Goal: Task Accomplishment & Management: Manage account settings

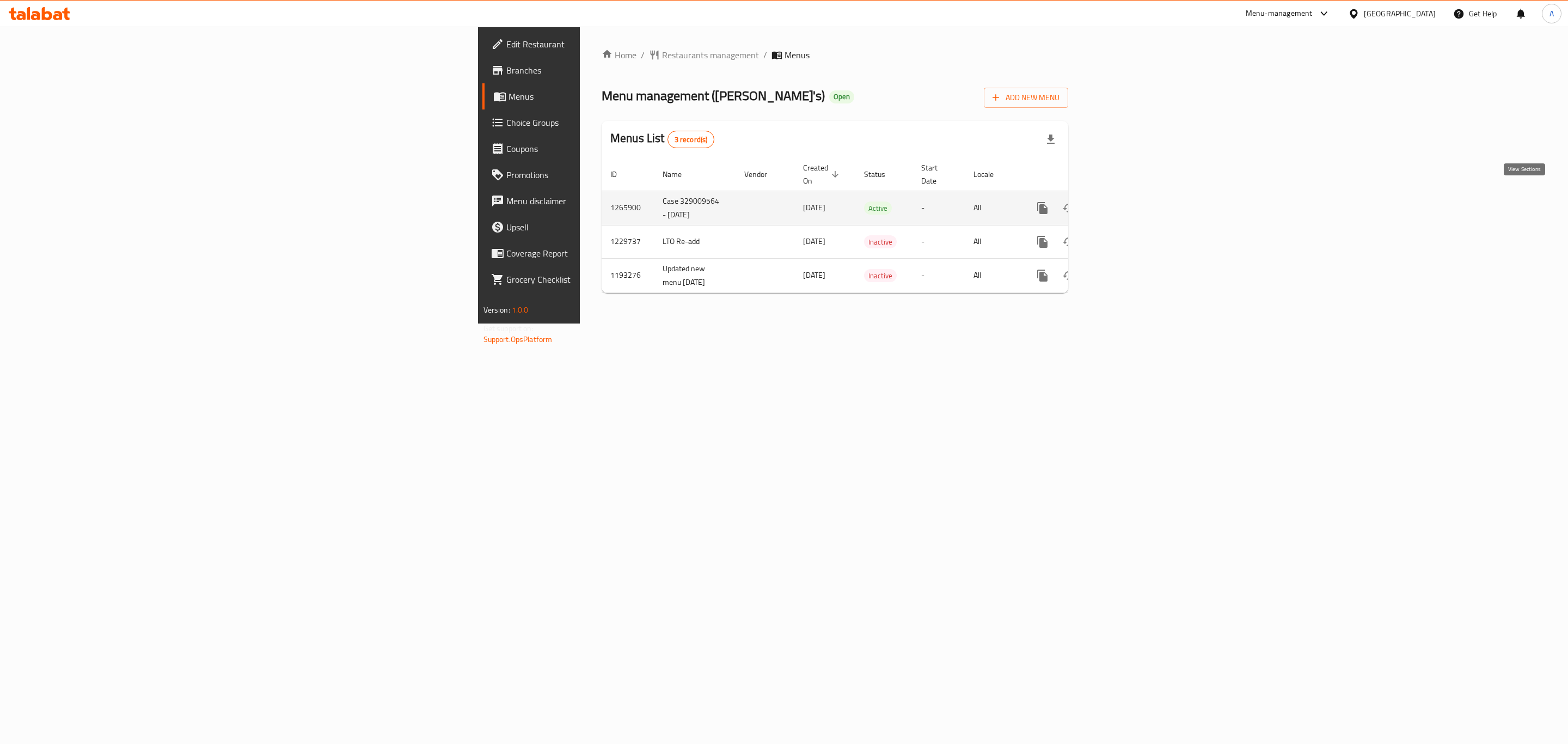
click at [1127, 202] on icon "enhanced table" at bounding box center [1120, 208] width 13 height 13
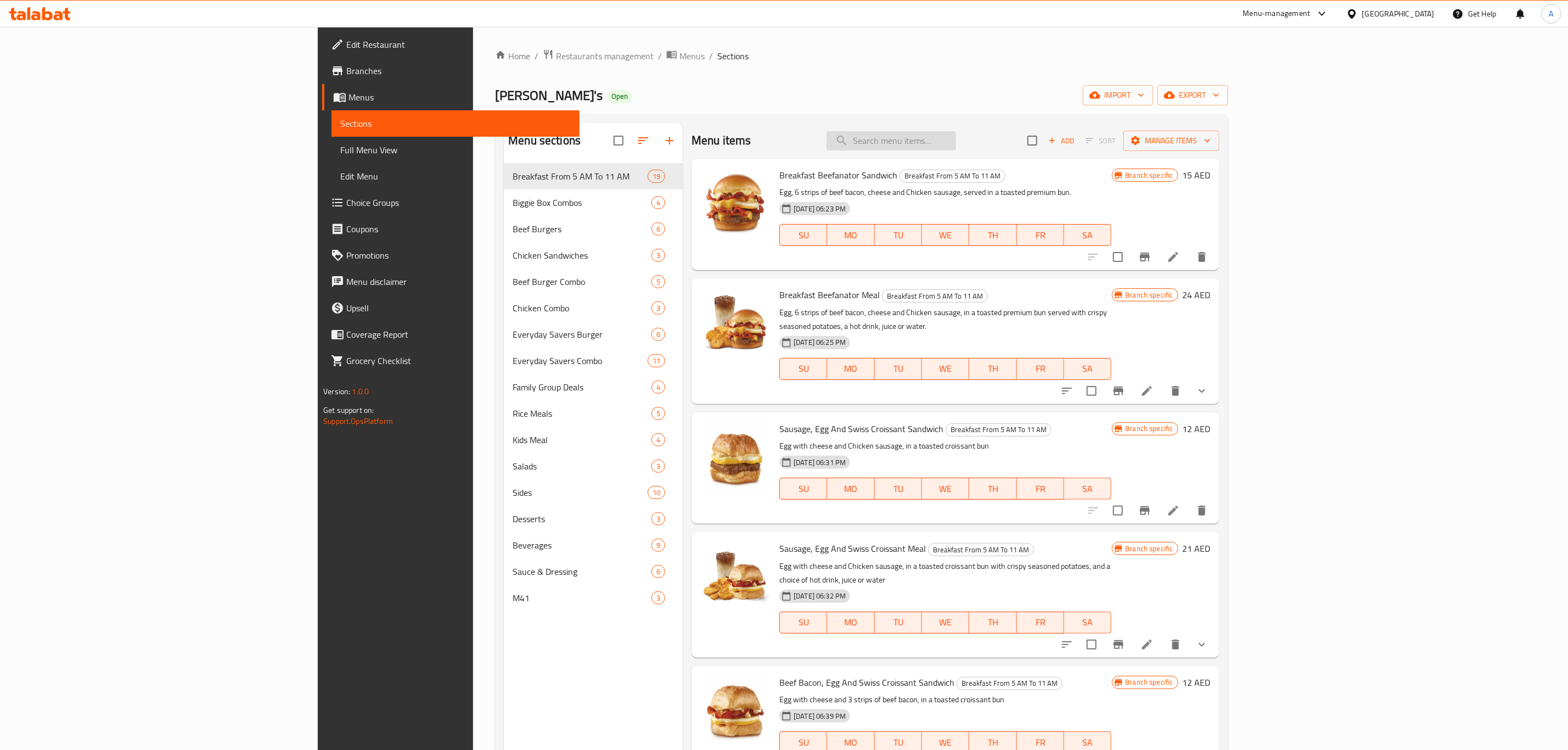
click at [956, 142] on input "search" at bounding box center [891, 140] width 129 height 19
paste input "2266304696"
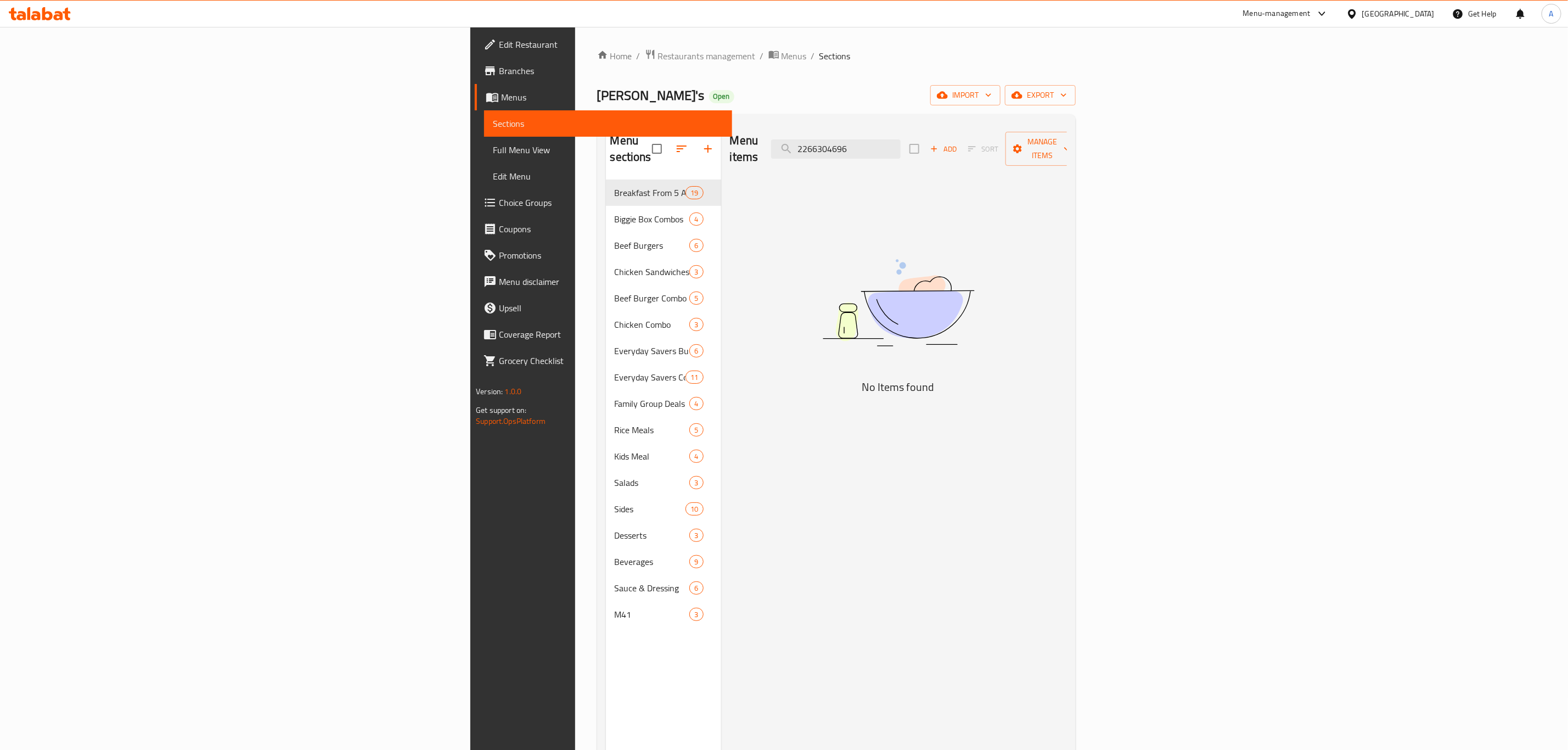
type input "2266304696"
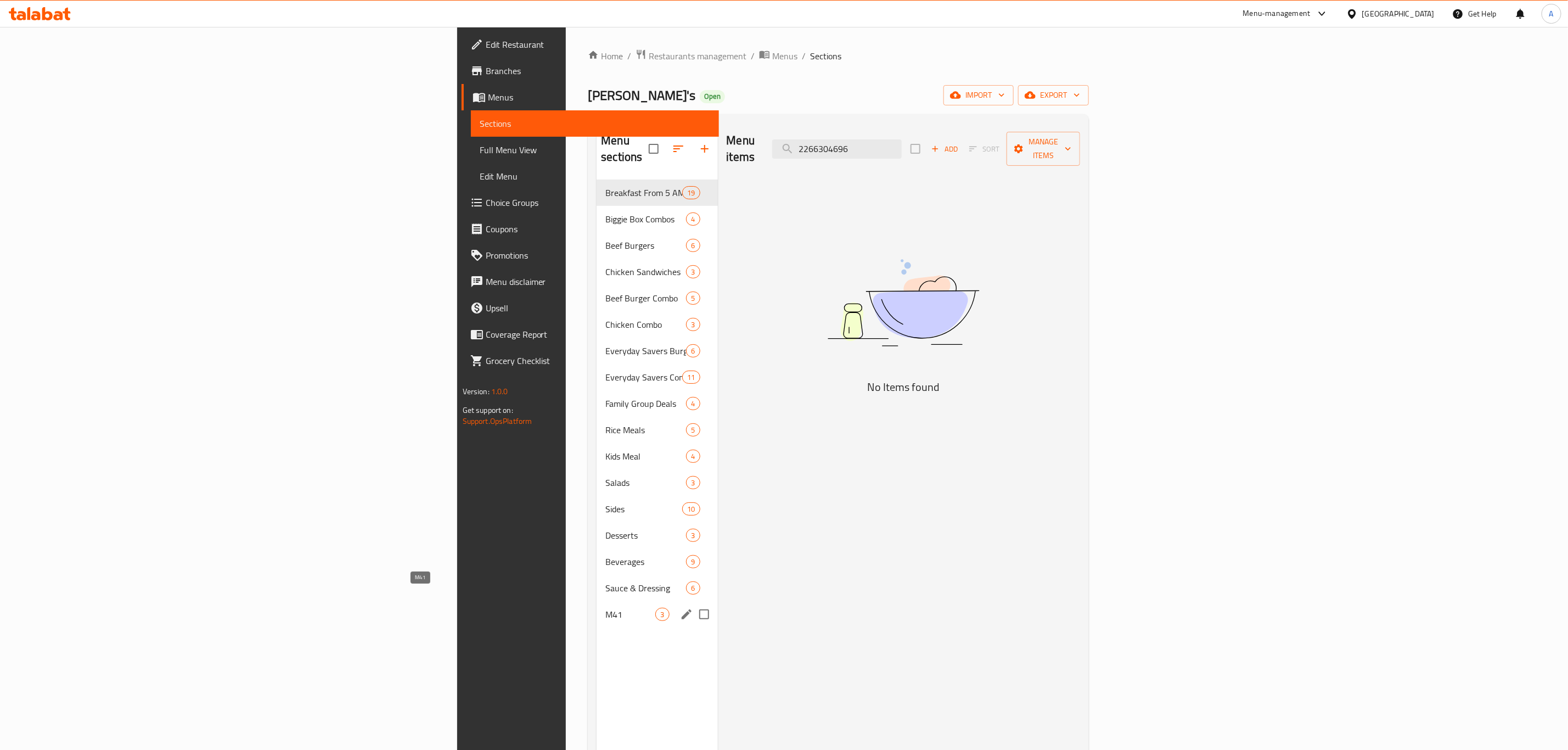
click at [606, 608] on span "M41" at bounding box center [630, 614] width 50 height 13
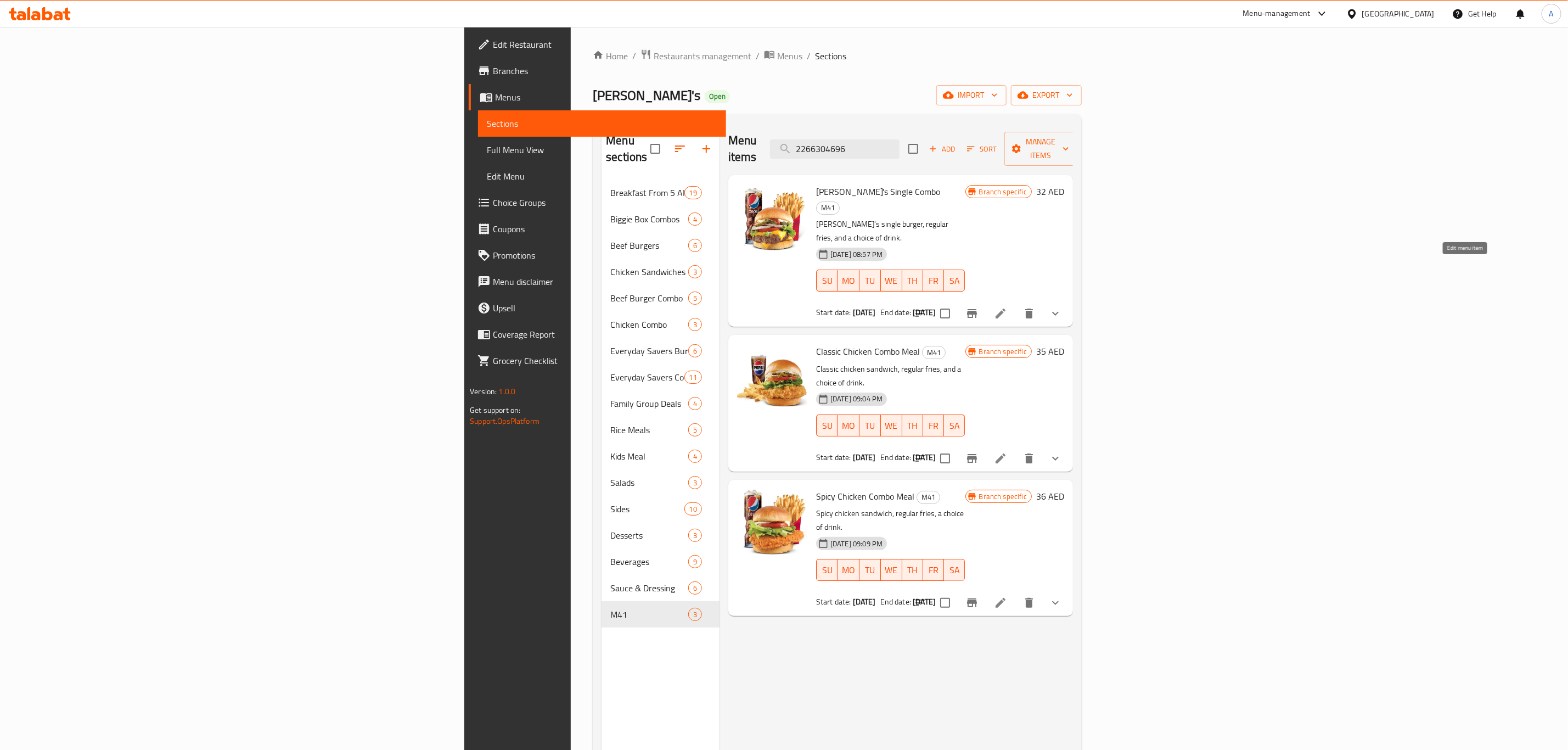
click at [1007, 307] on icon at bounding box center [1000, 313] width 13 height 13
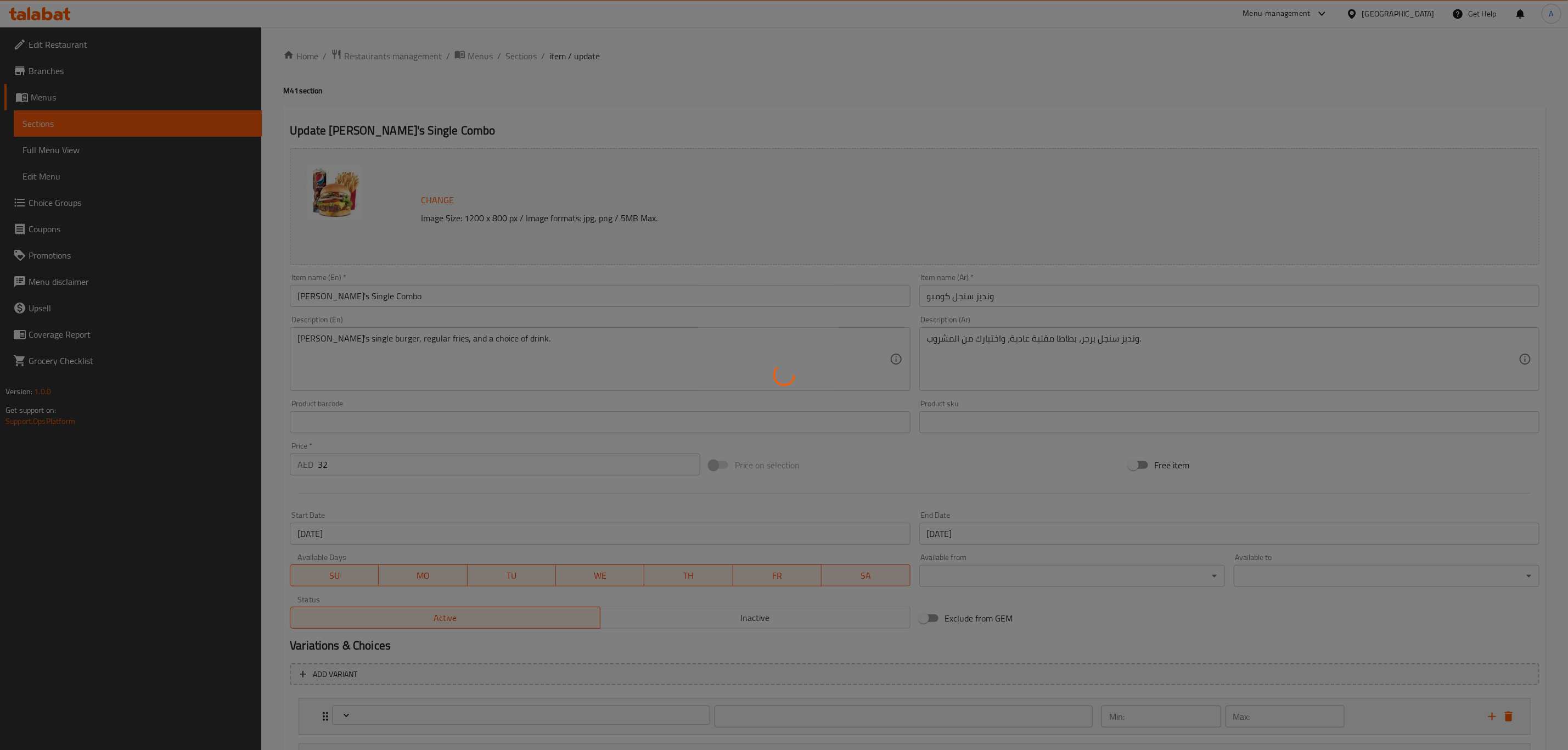
type input "اختيارات المشروبات:"
type input "1"
type input "حذف مكونات"
type input "0"
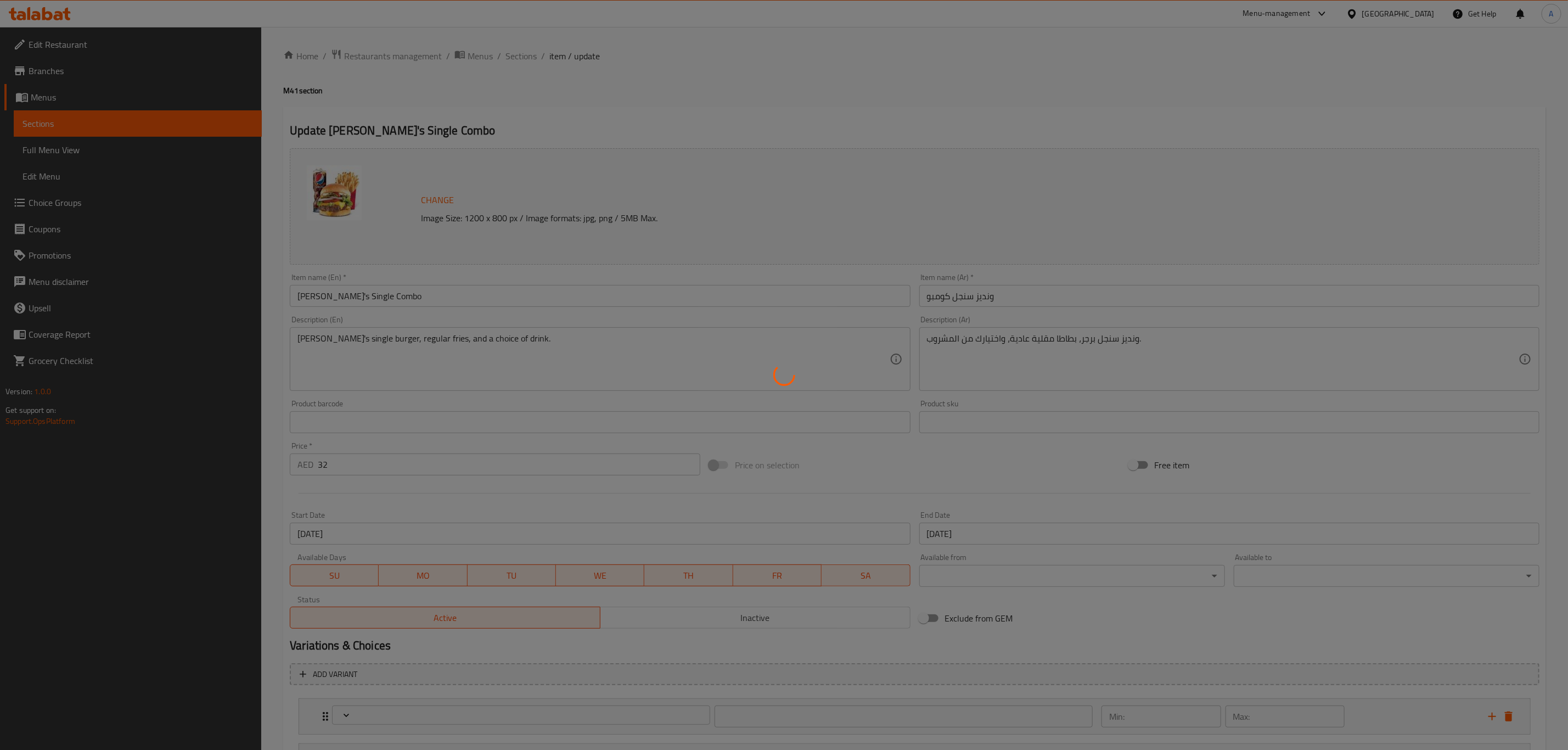
type input "0"
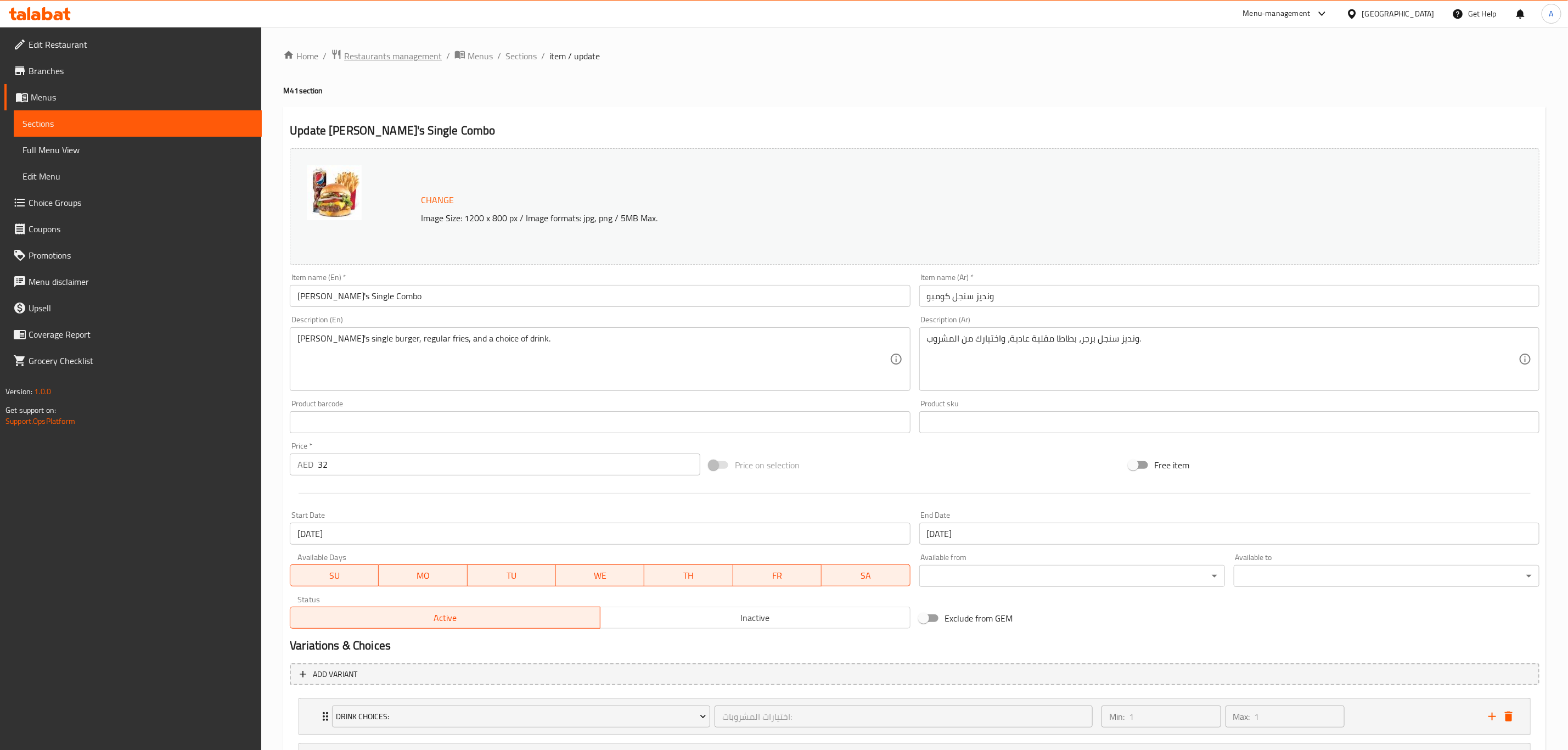
click at [416, 58] on span "Restaurants management" at bounding box center [393, 55] width 97 height 13
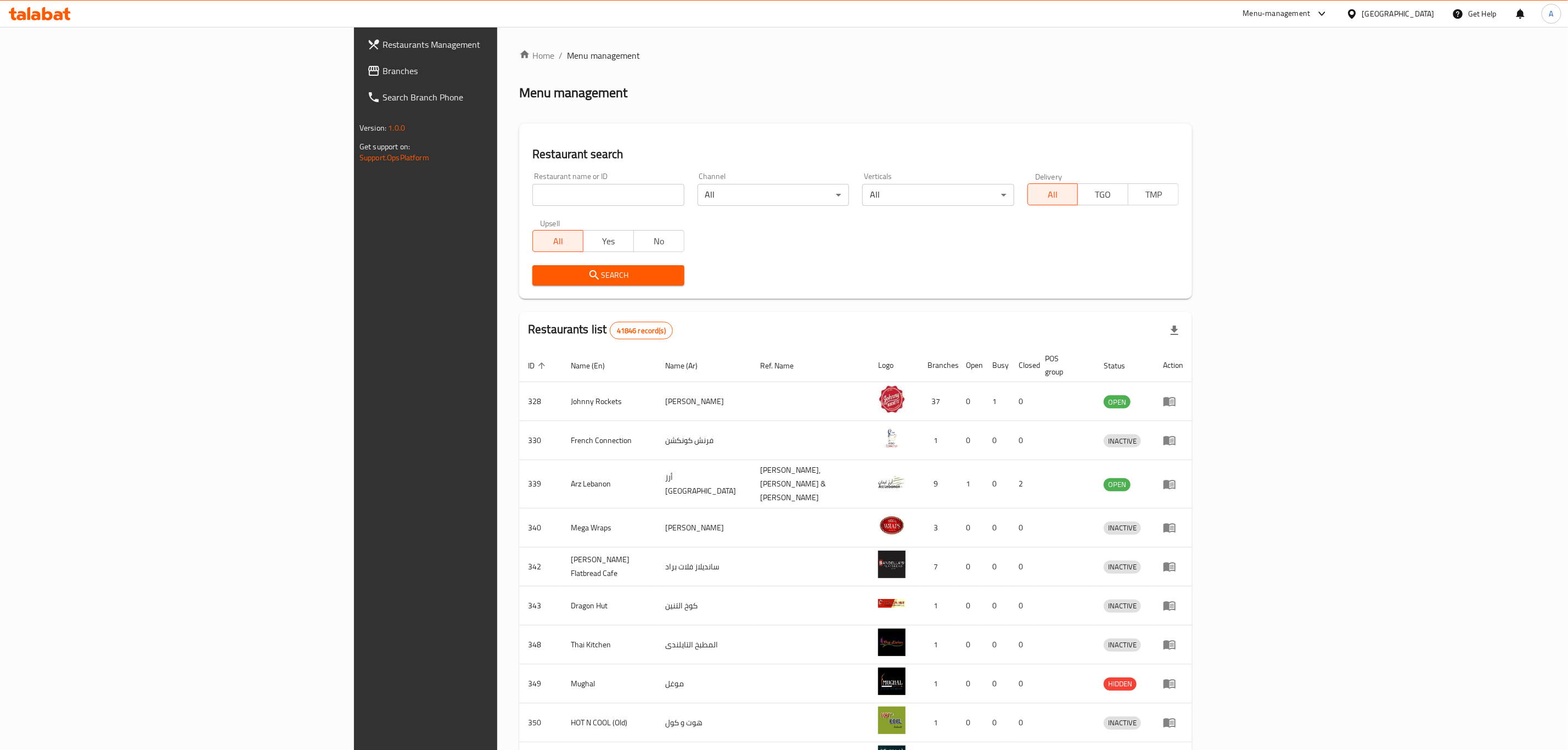
click at [532, 200] on input "search" at bounding box center [608, 195] width 151 height 22
type input "8516"
click button "Search" at bounding box center [608, 275] width 151 height 20
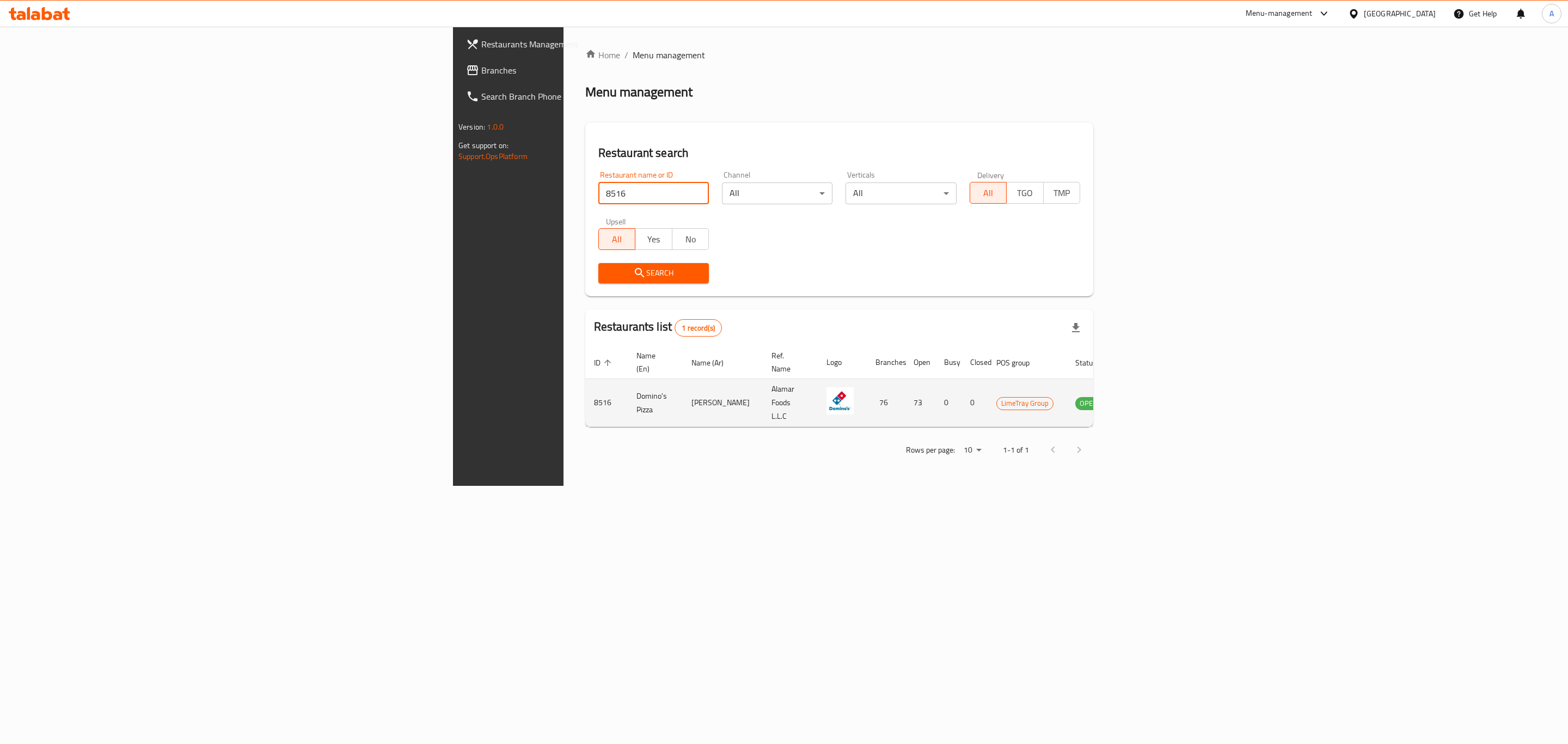
click at [1145, 398] on icon "enhanced table" at bounding box center [1138, 403] width 12 height 9
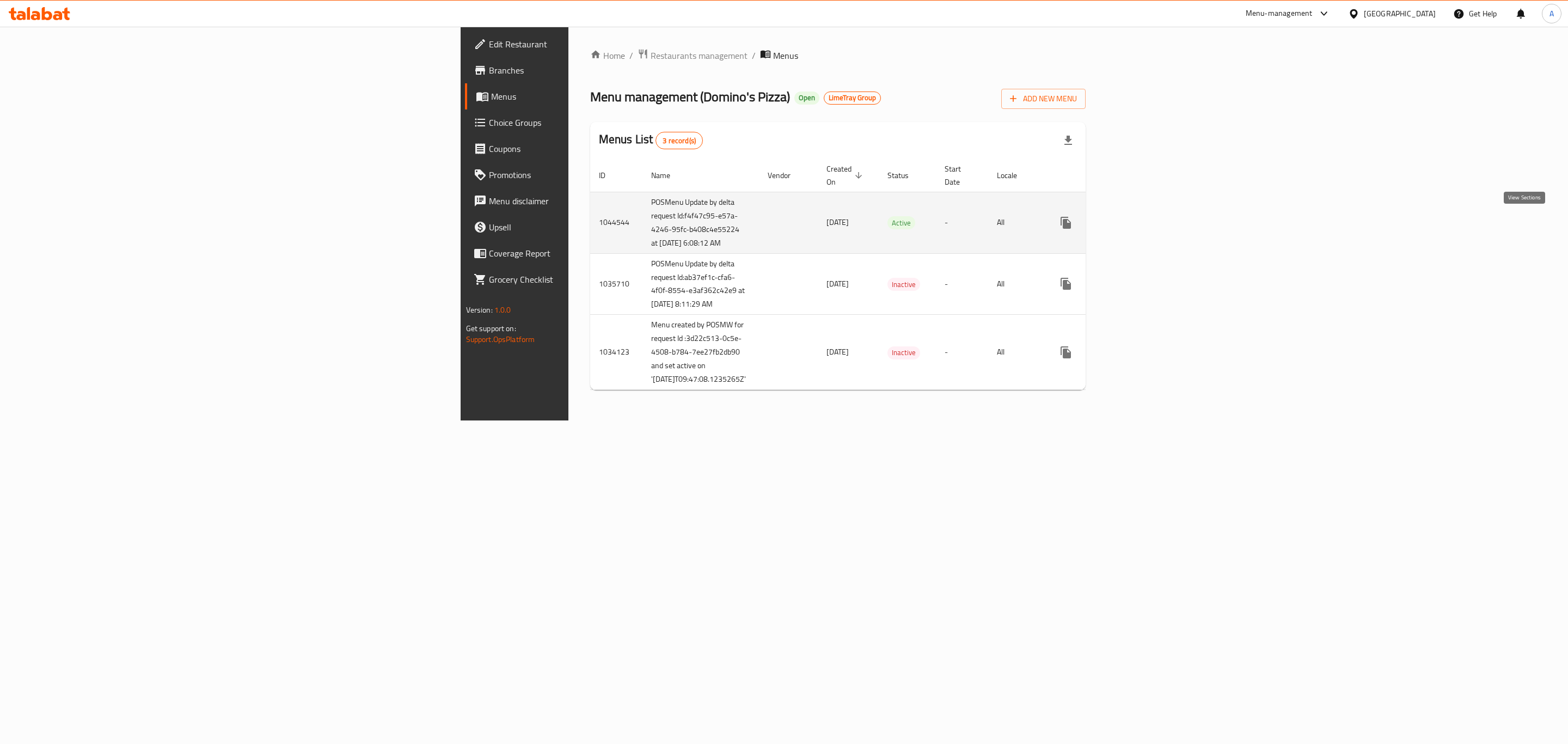
click at [1151, 220] on icon "enhanced table" at bounding box center [1144, 223] width 13 height 13
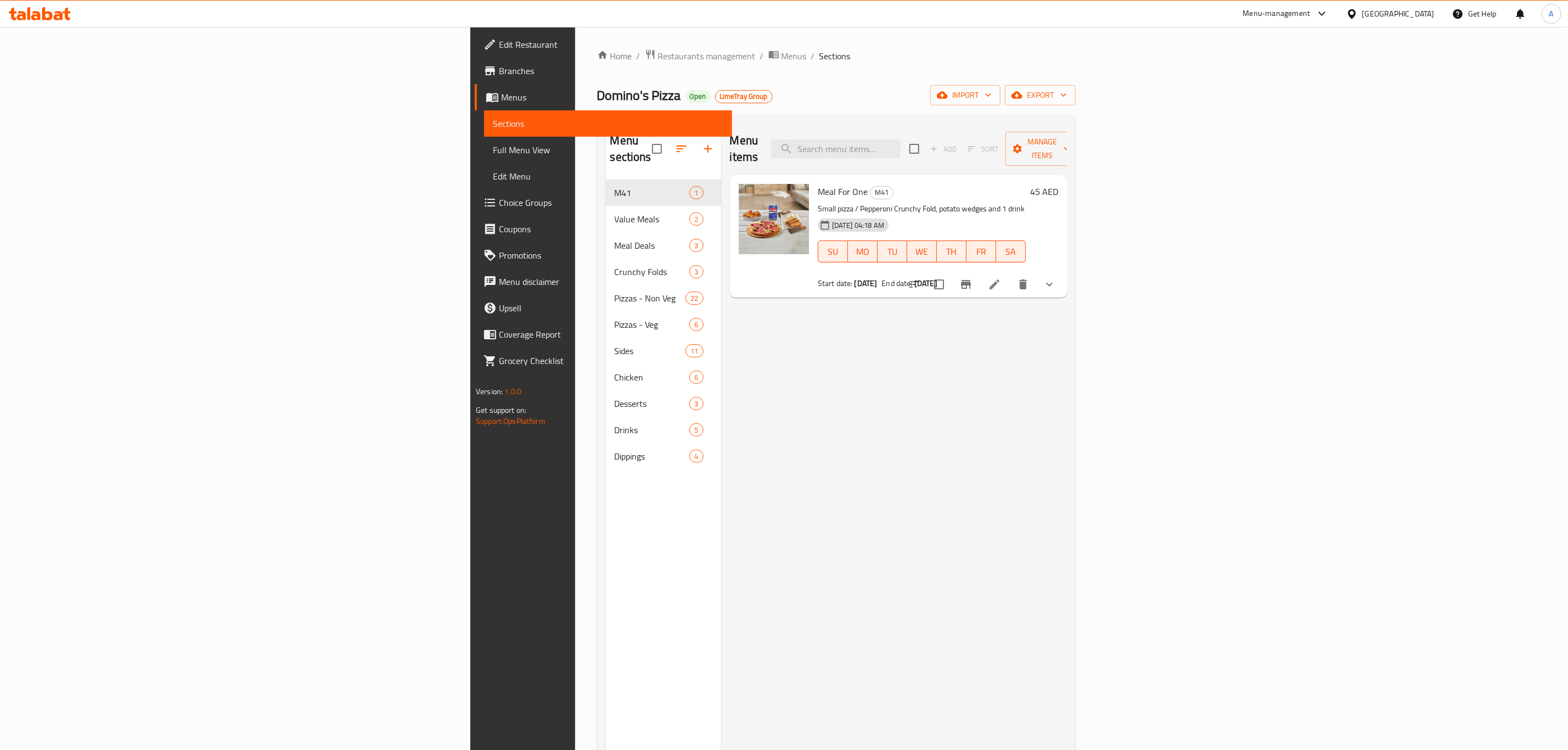
click at [1010, 274] on li at bounding box center [994, 284] width 30 height 19
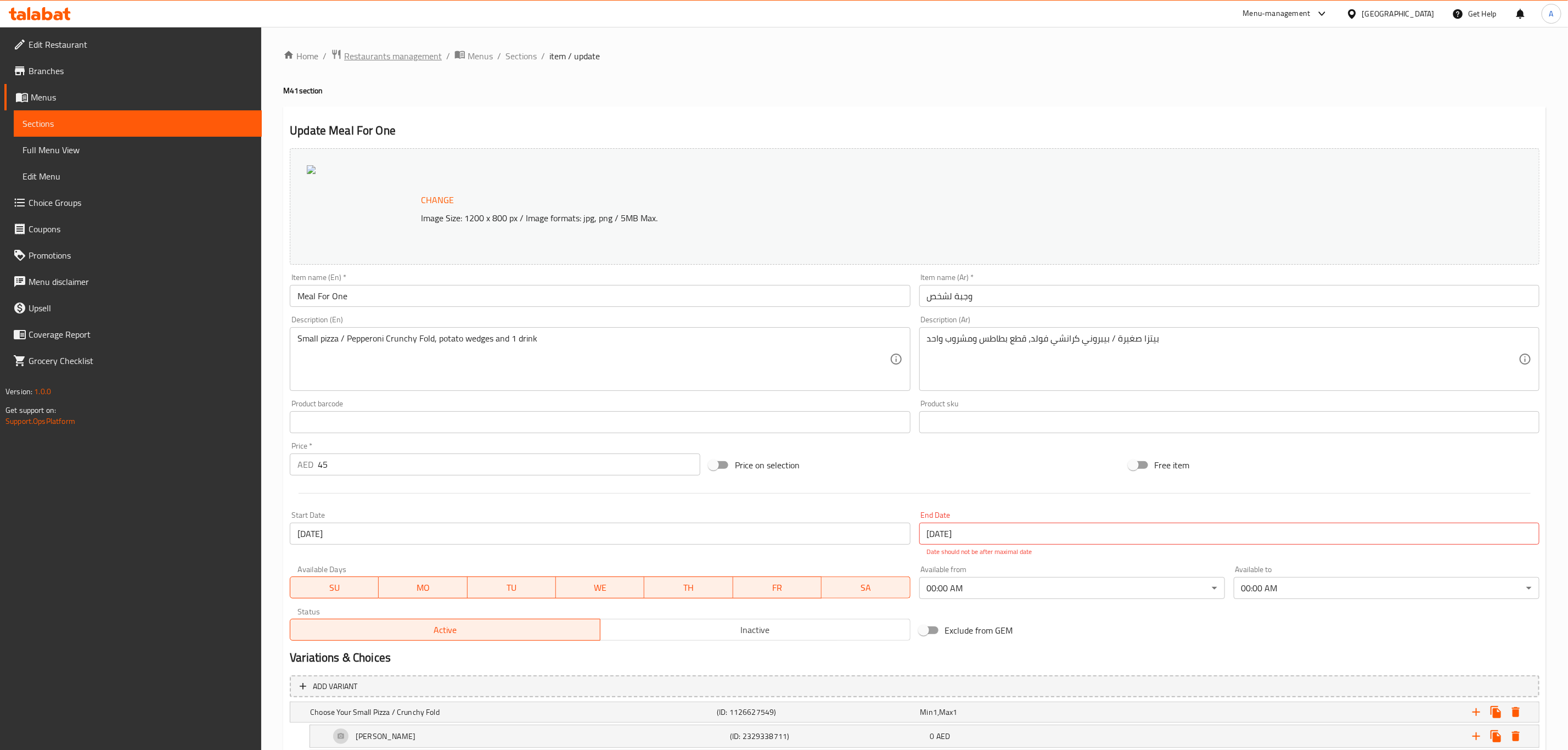
click at [398, 58] on span "Restaurants management" at bounding box center [393, 55] width 97 height 13
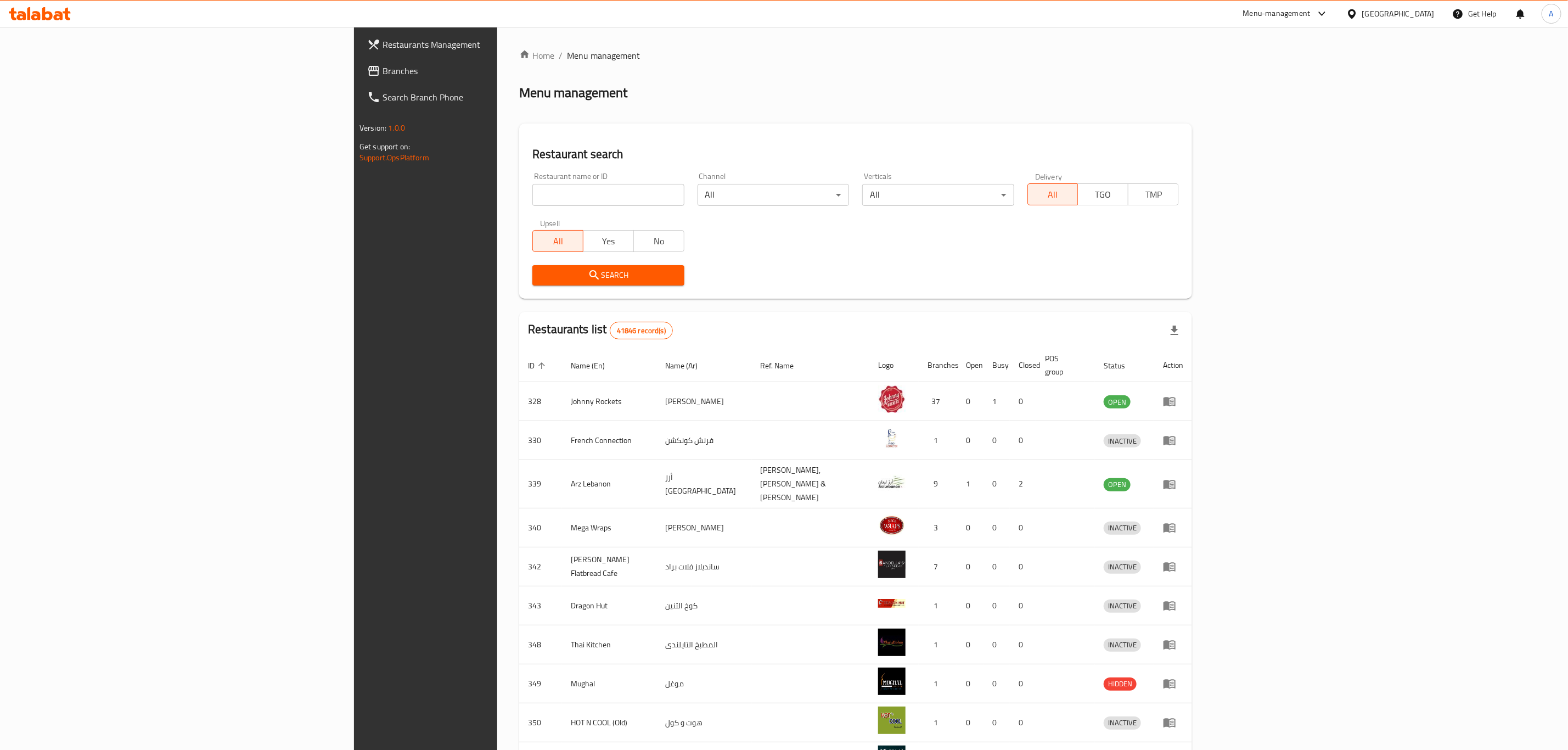
drag, startPoint x: 433, startPoint y: 196, endPoint x: 441, endPoint y: 191, distance: 9.4
click at [532, 196] on input "search" at bounding box center [608, 195] width 151 height 22
type input "Domino"
click button "Search" at bounding box center [608, 275] width 151 height 20
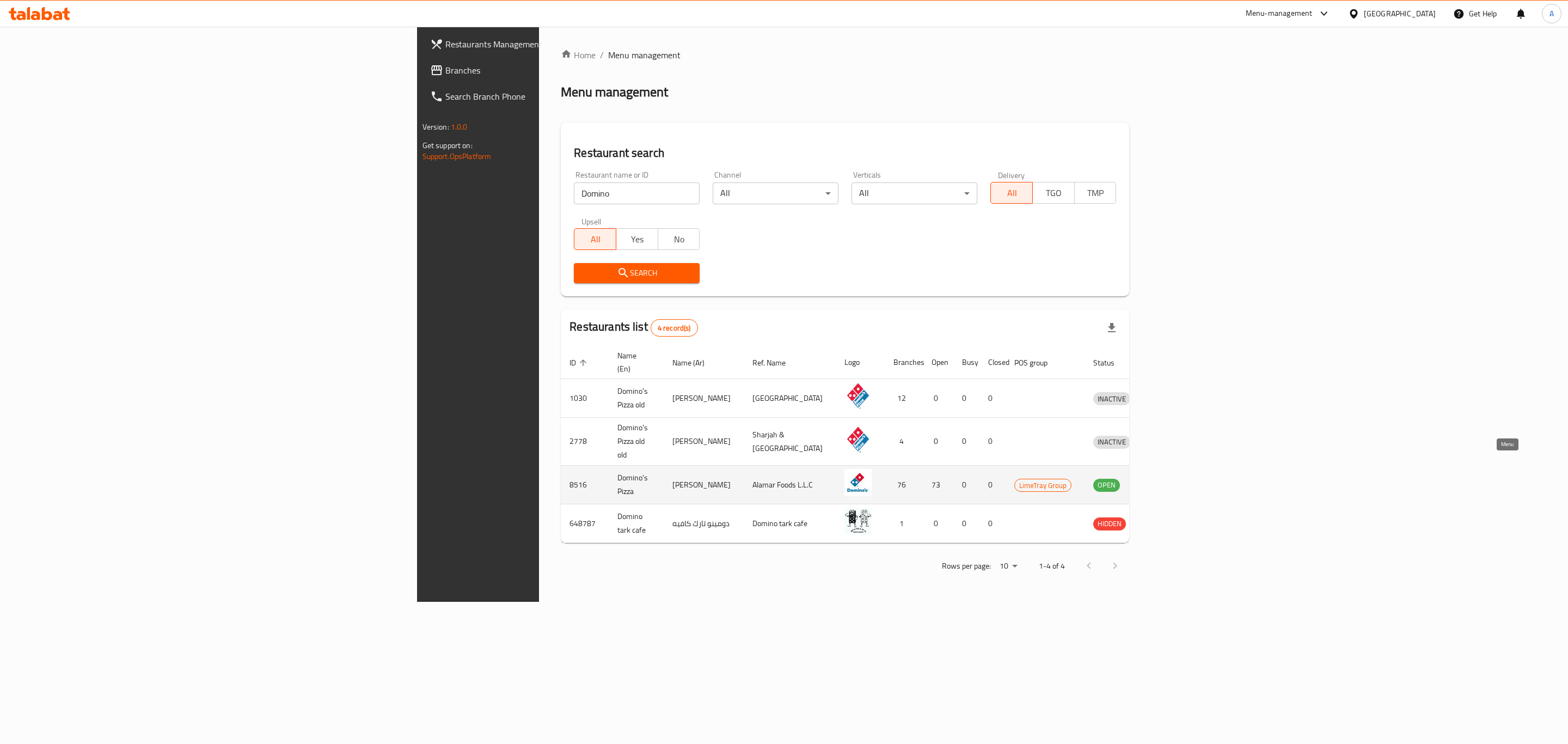
click at [1172, 478] on link "enhanced table" at bounding box center [1162, 484] width 20 height 13
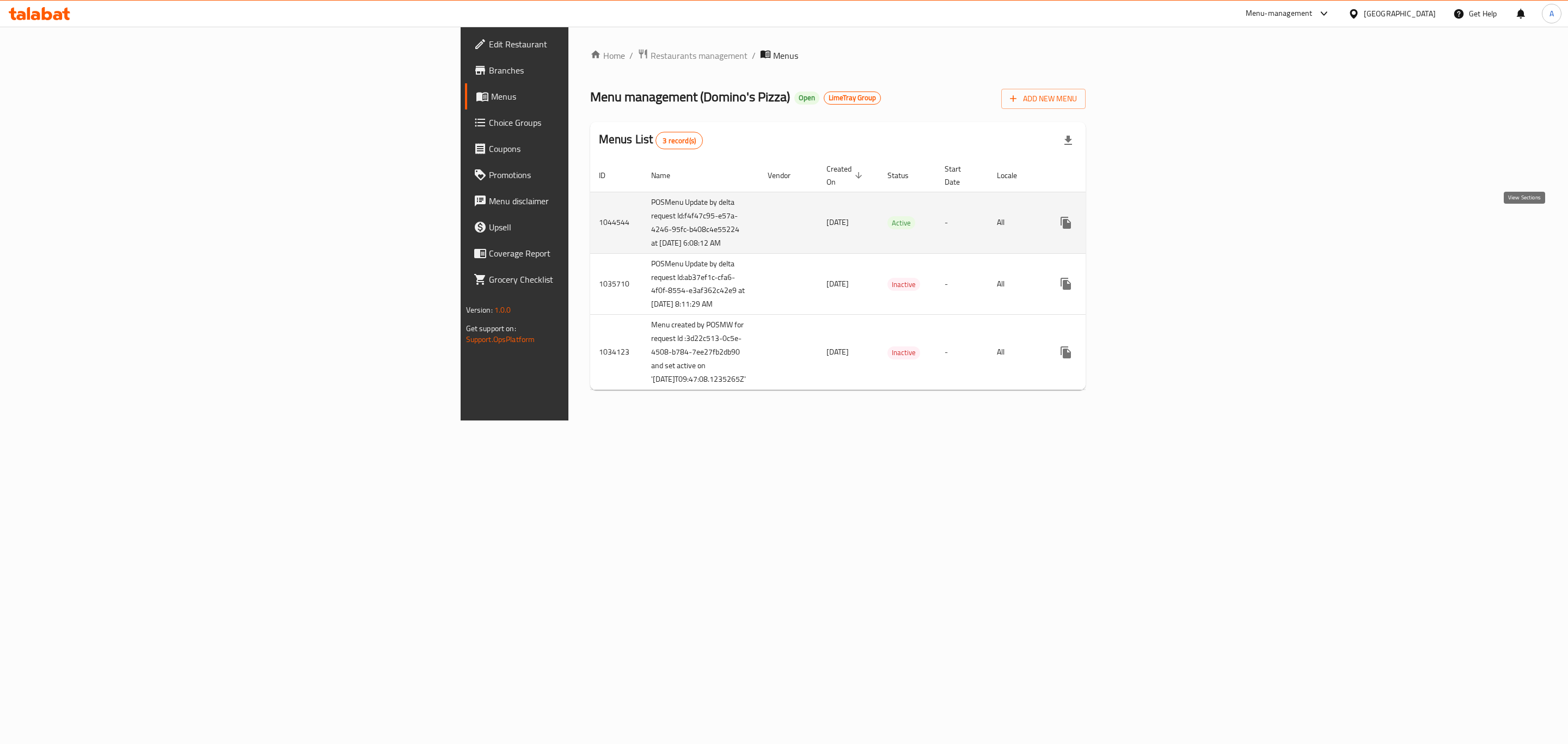
click at [1151, 229] on icon "enhanced table" at bounding box center [1144, 223] width 13 height 13
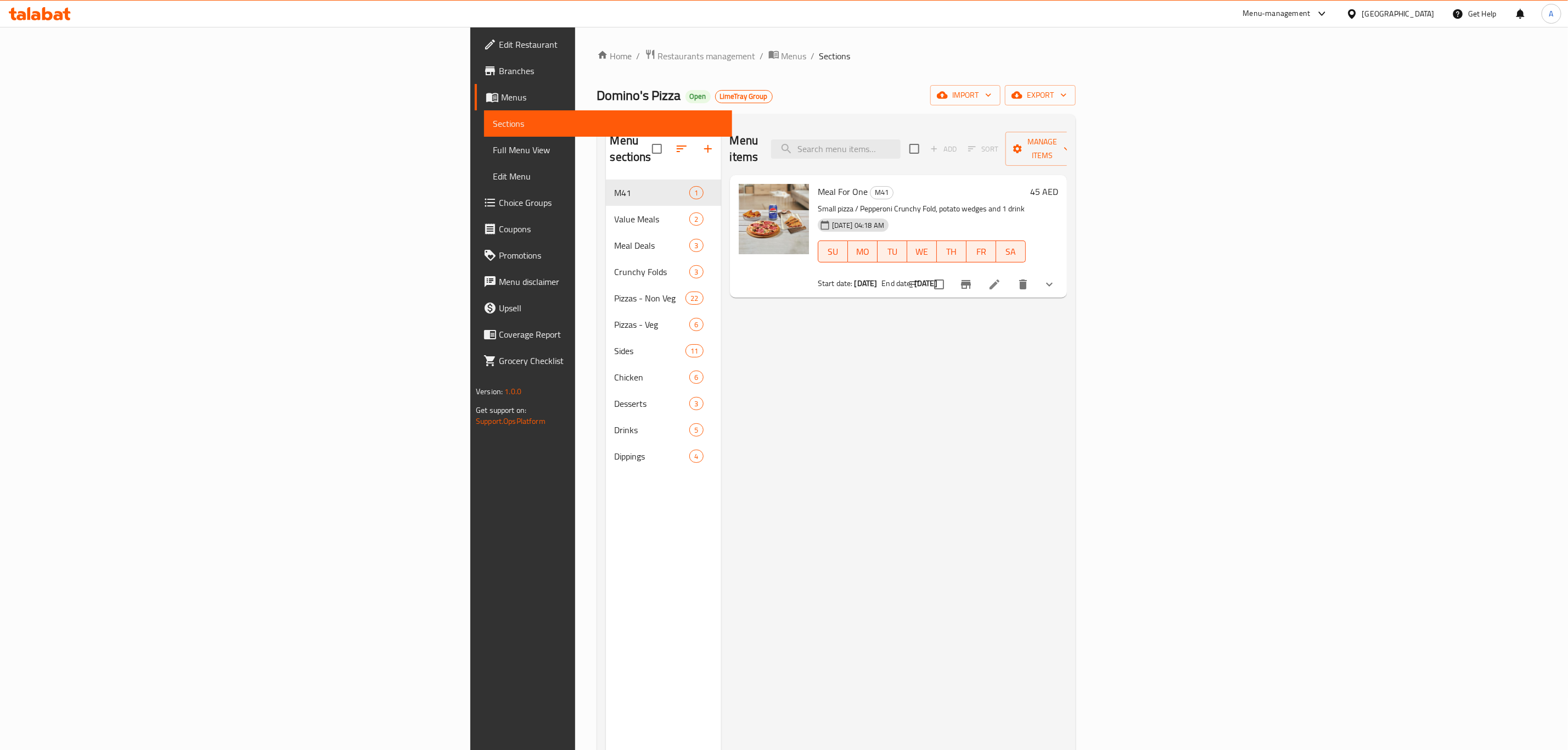
click at [999, 279] on icon at bounding box center [994, 284] width 10 height 10
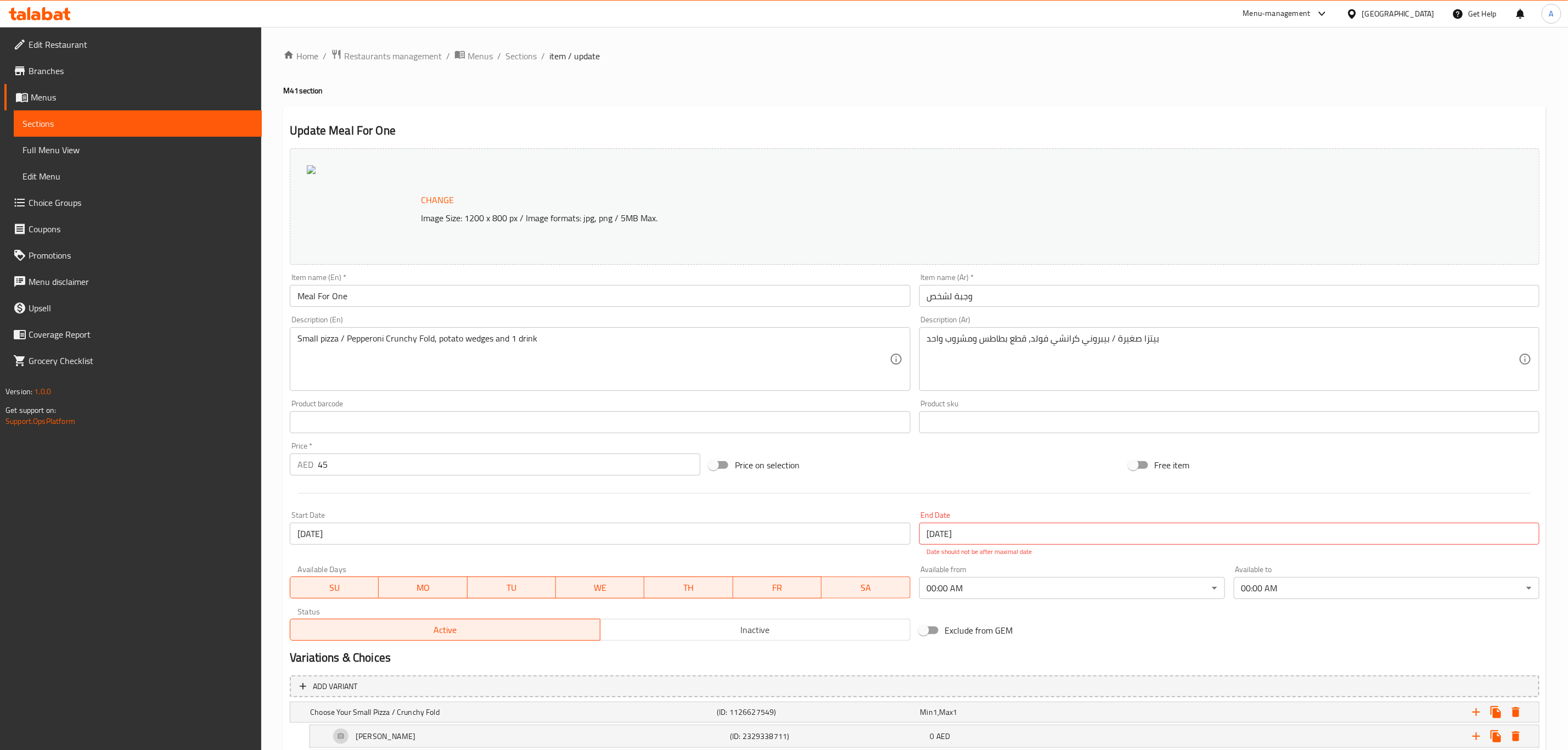
click at [114, 96] on span "Menus" at bounding box center [141, 97] width 222 height 13
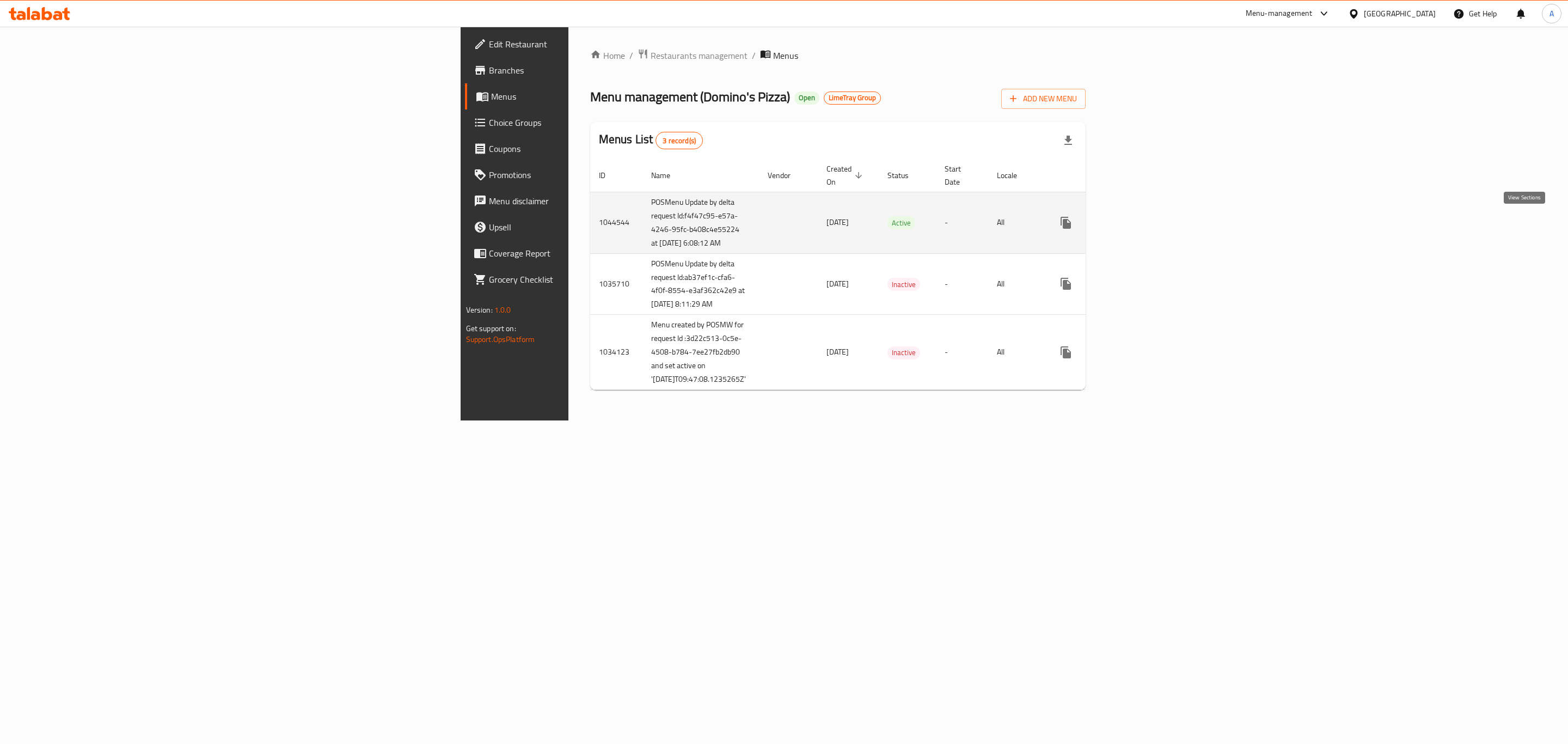
click at [1157, 219] on link "enhanced table" at bounding box center [1144, 223] width 26 height 26
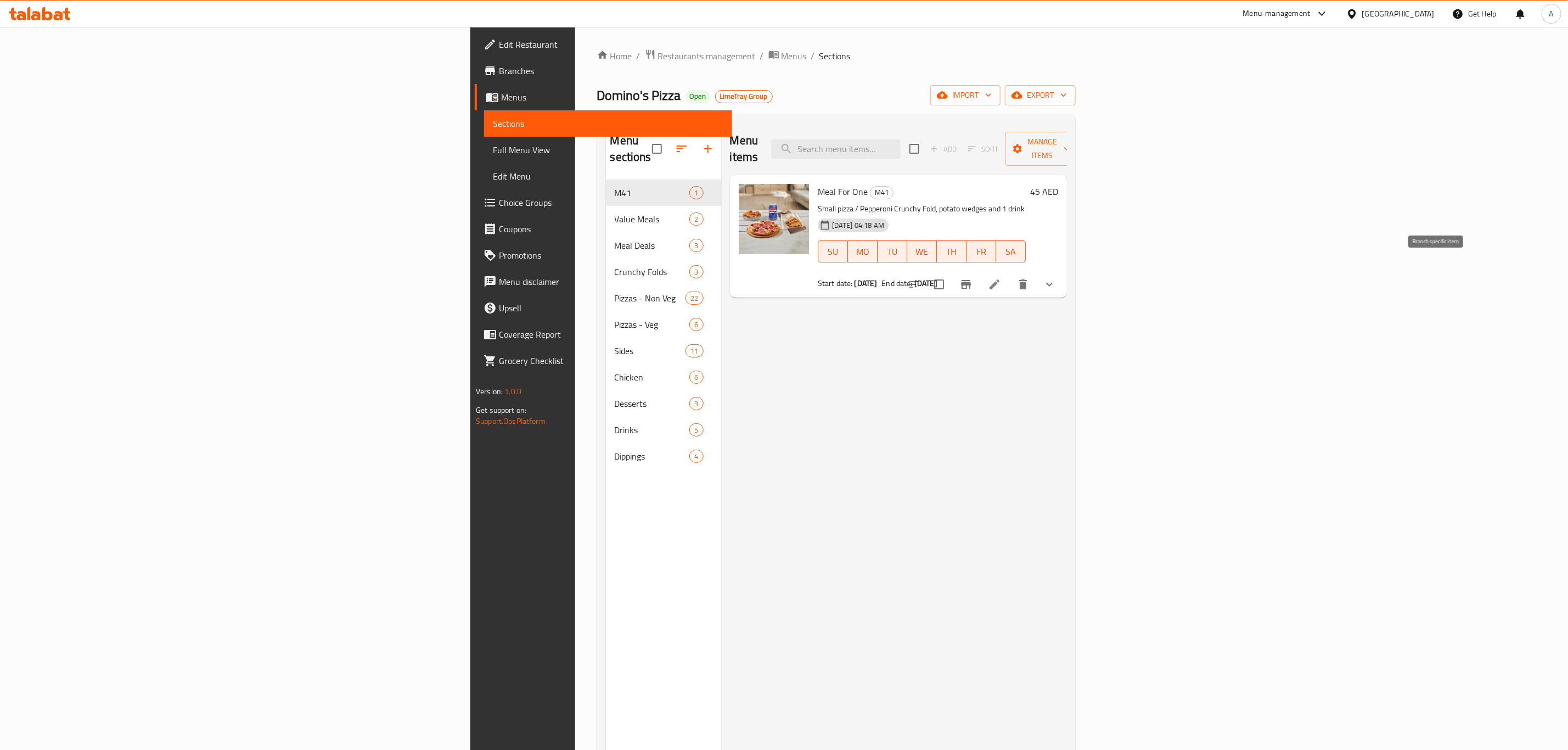
click at [973, 278] on icon "Branch-specific-item" at bounding box center [966, 284] width 13 height 13
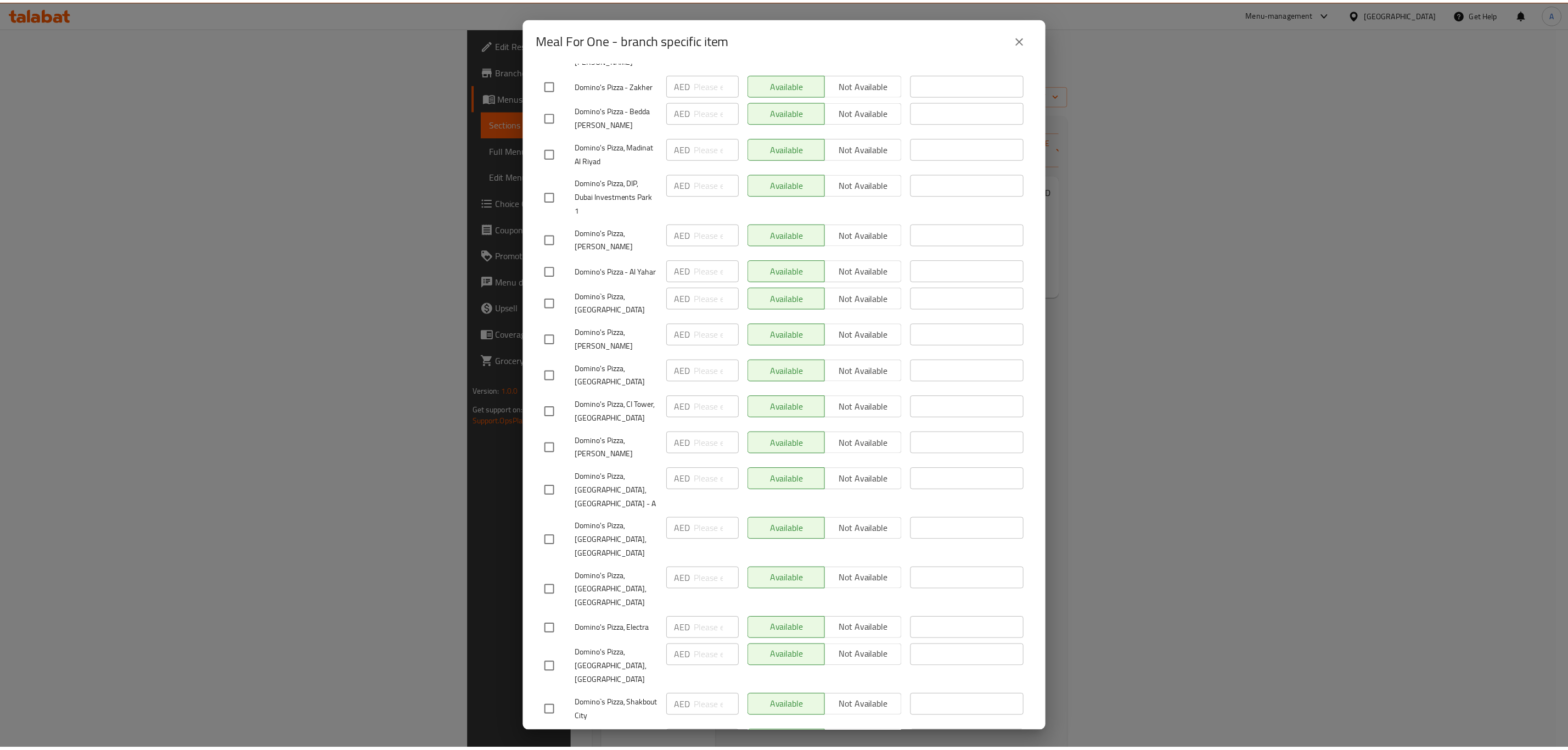
scroll to position [1565, 0]
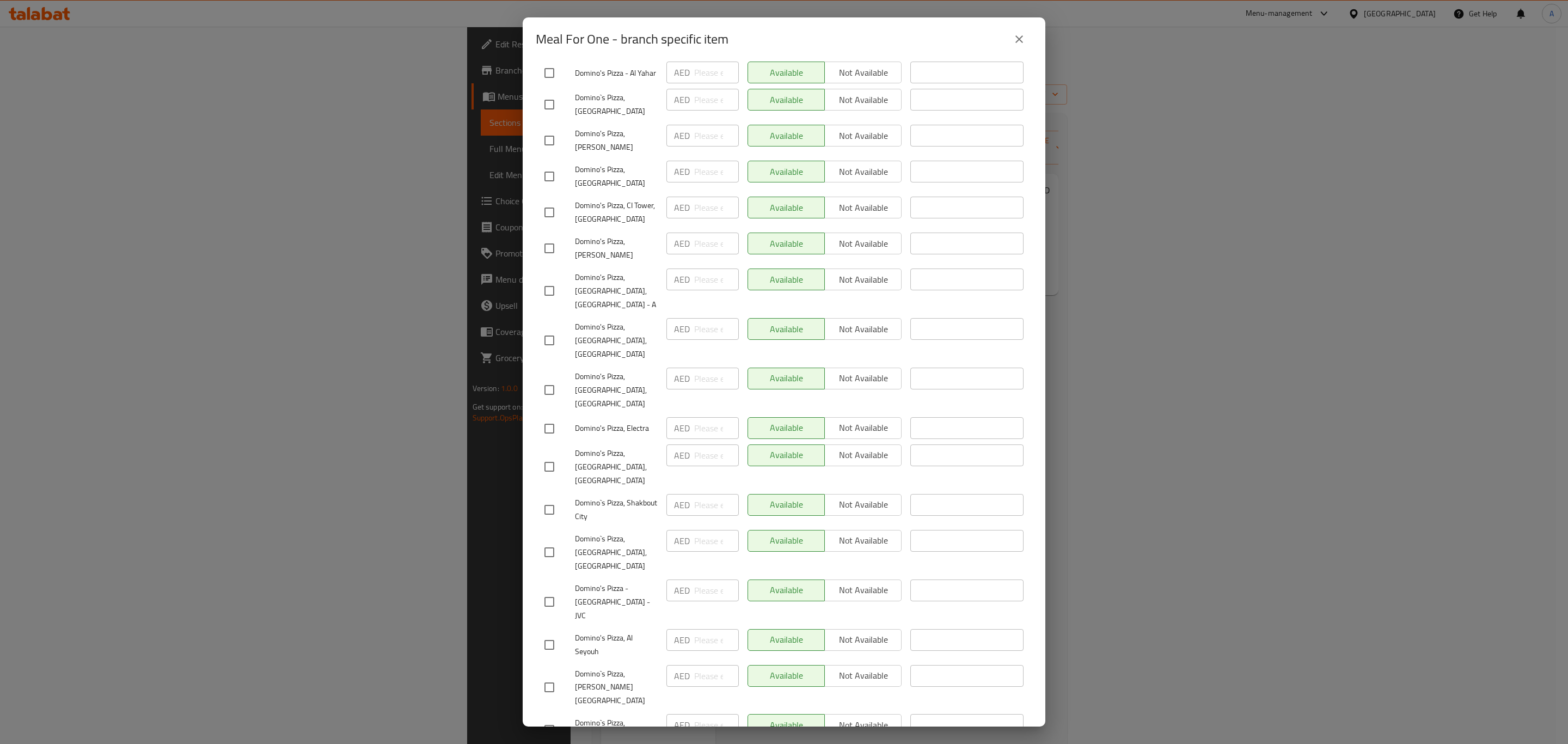
click at [1023, 36] on icon "close" at bounding box center [1019, 39] width 13 height 13
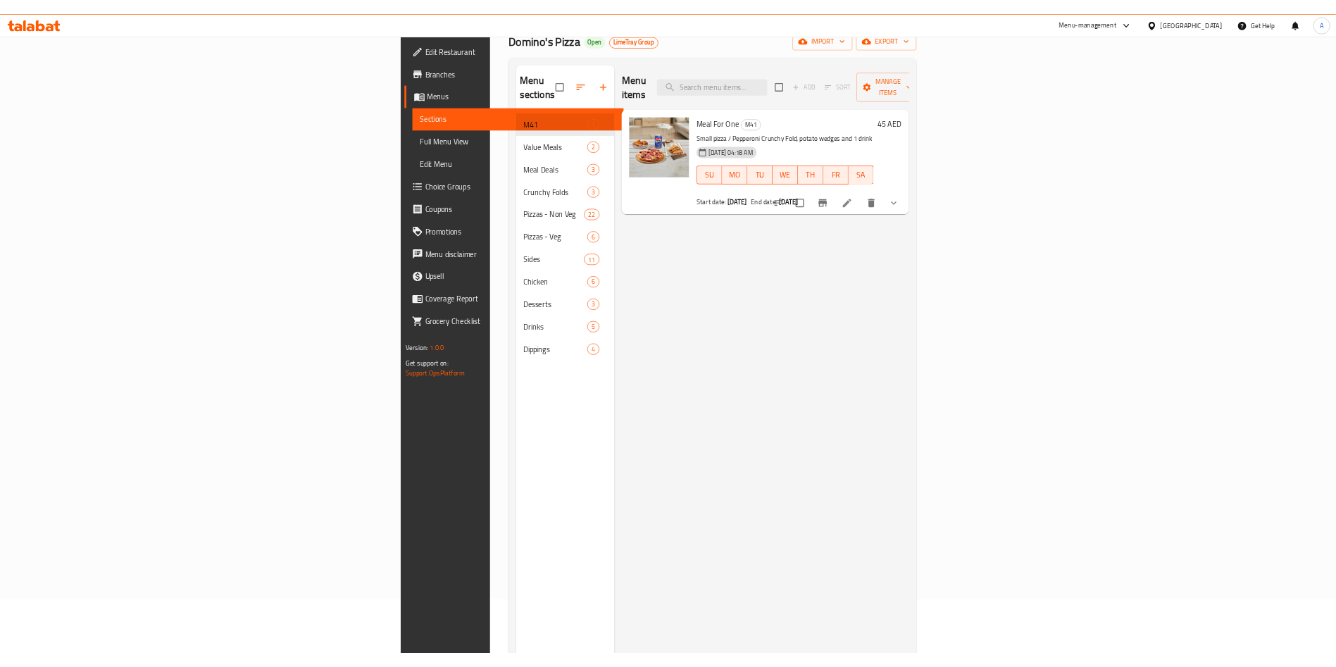
scroll to position [0, 0]
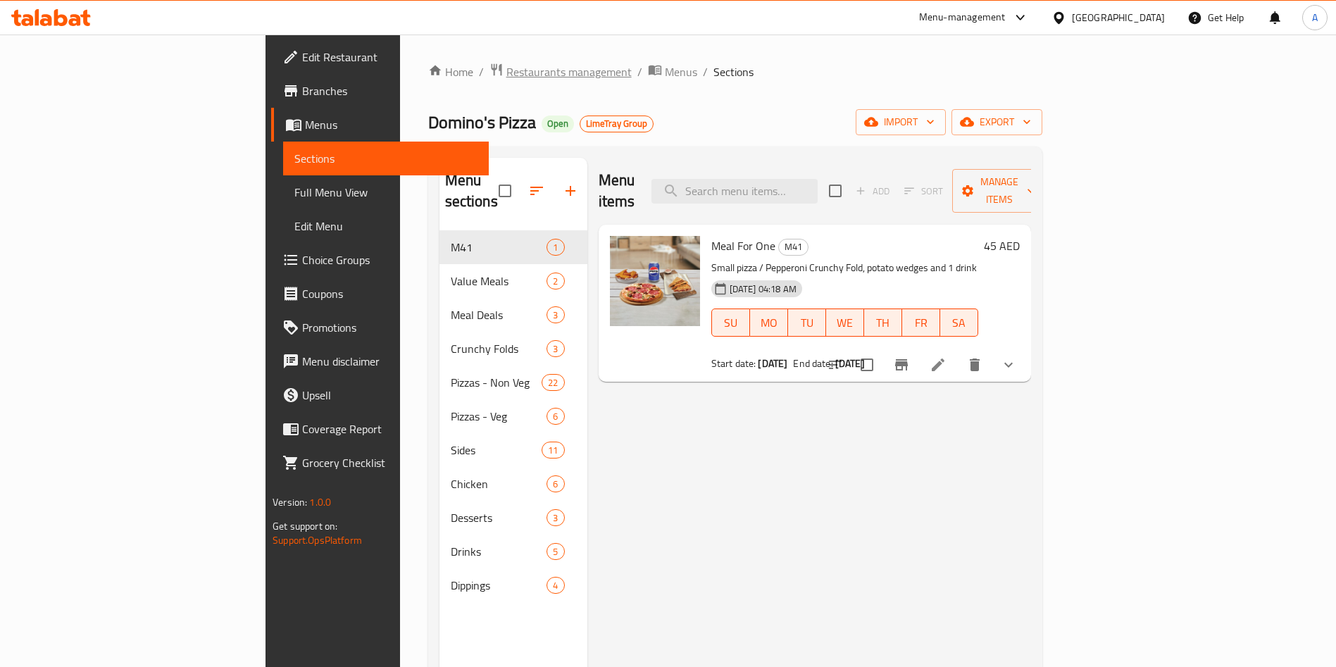
click at [506, 64] on span "Restaurants management" at bounding box center [568, 71] width 125 height 17
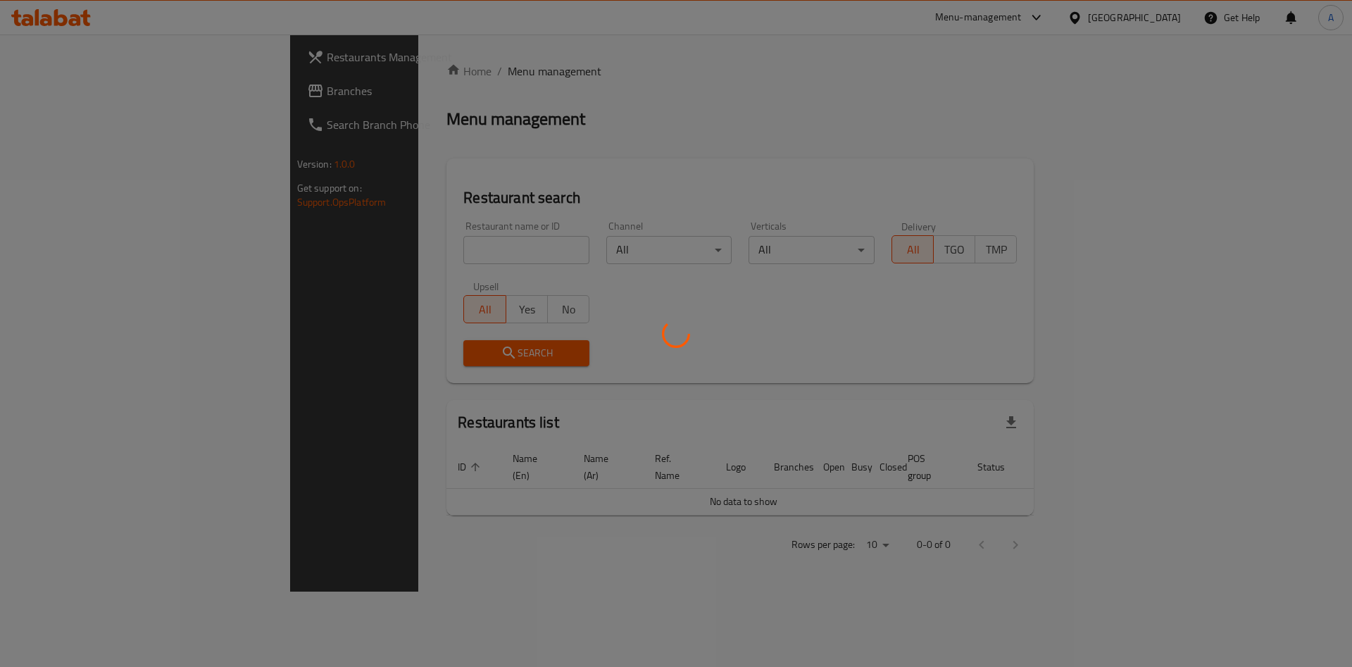
click at [419, 251] on div at bounding box center [676, 333] width 1352 height 667
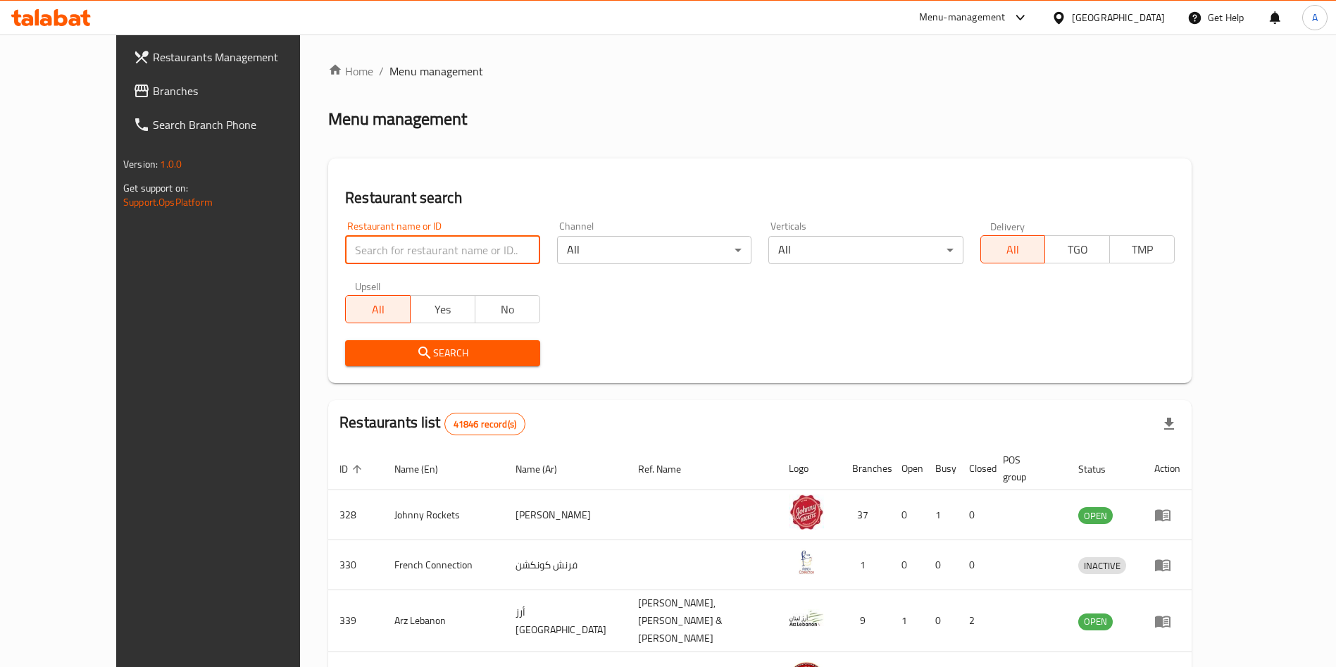
click at [419, 251] on input "search" at bounding box center [442, 250] width 194 height 28
type input "e"
type input "[PERSON_NAME]'s"
click button "Search" at bounding box center [442, 353] width 194 height 26
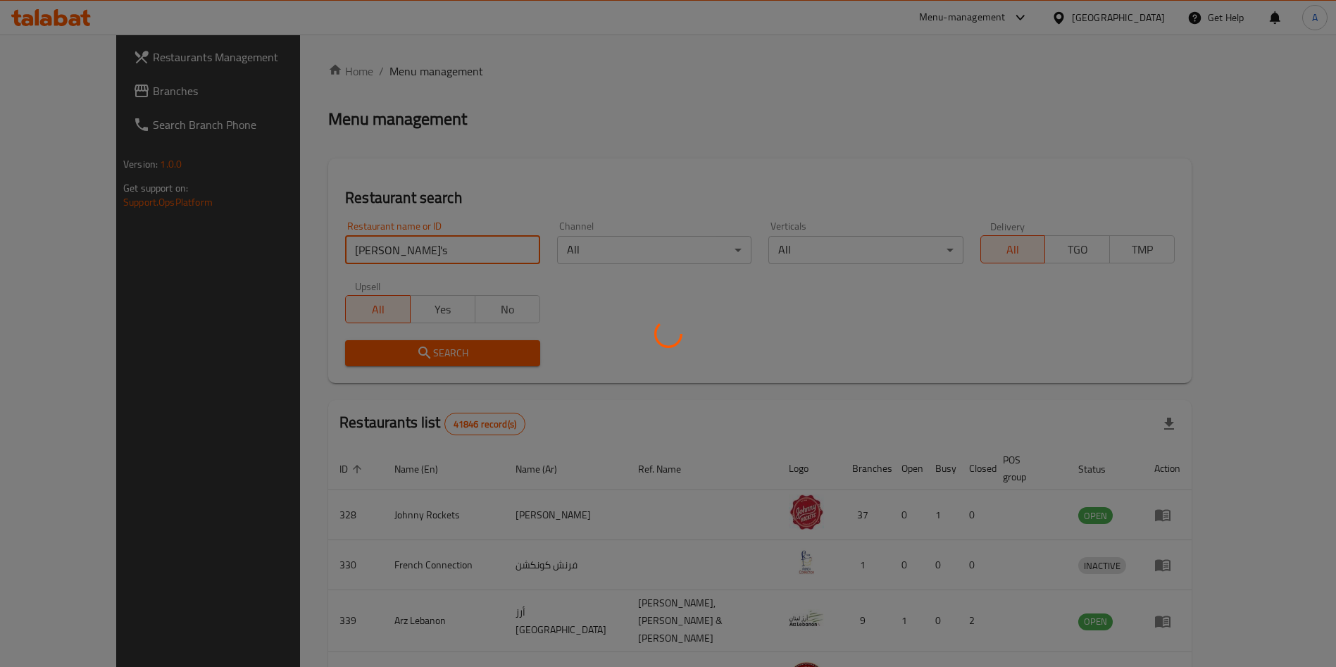
click button "Search" at bounding box center [442, 353] width 194 height 26
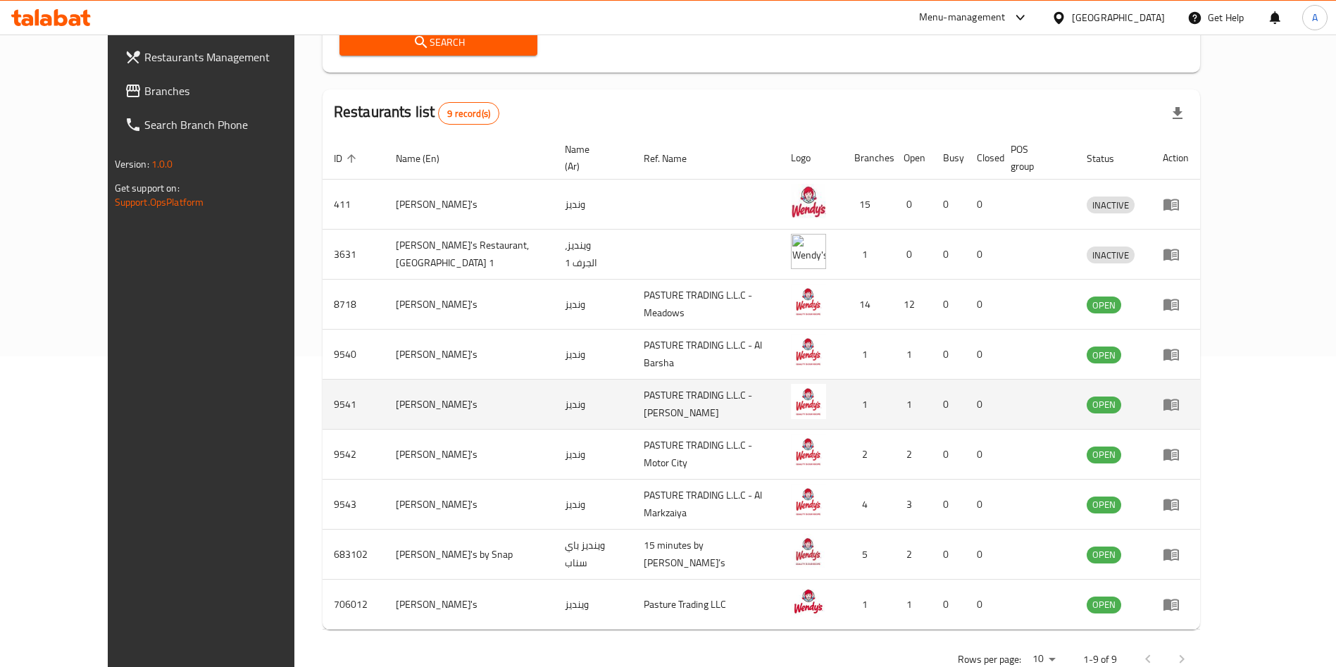
scroll to position [317, 0]
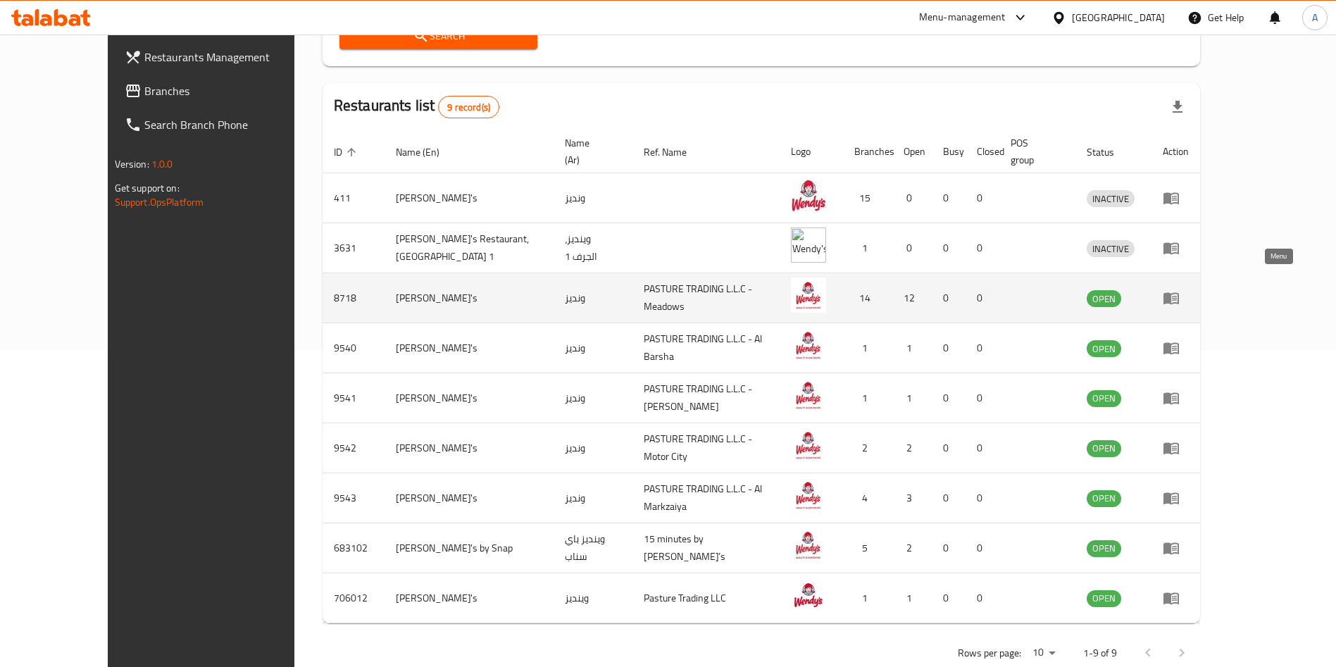
click at [1179, 293] on icon "enhanced table" at bounding box center [1170, 299] width 15 height 12
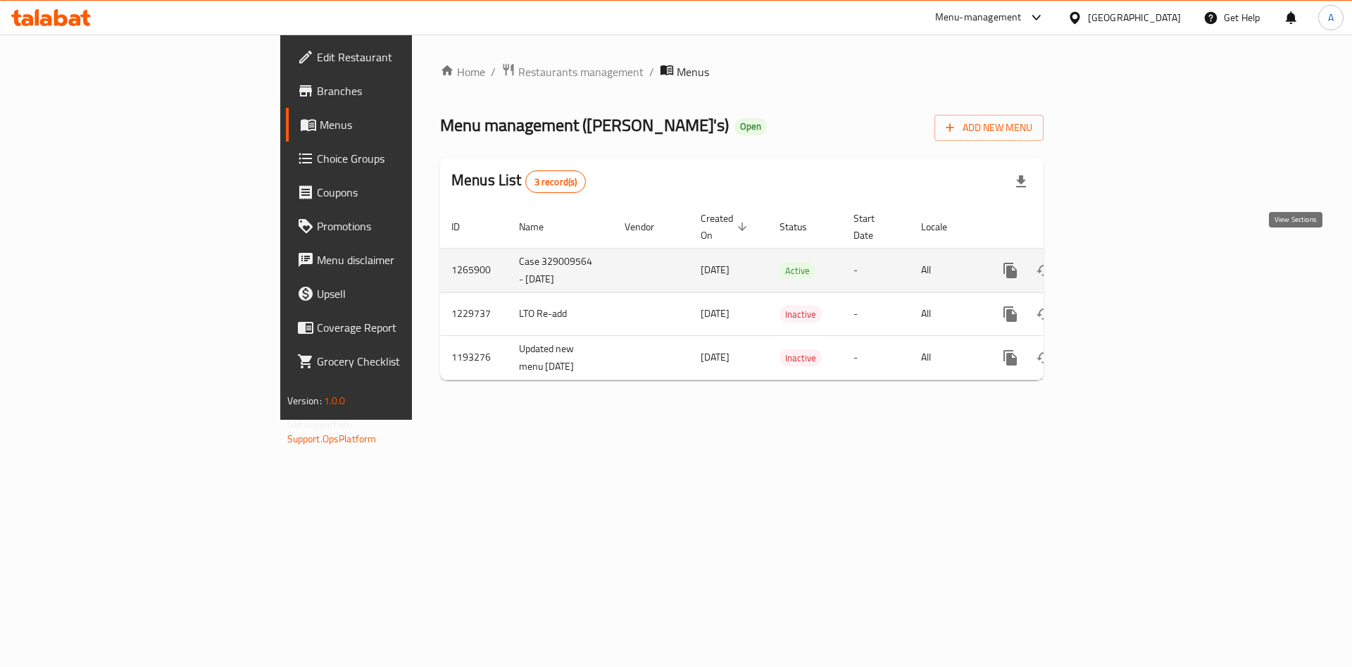
click at [1120, 262] on icon "enhanced table" at bounding box center [1111, 270] width 17 height 17
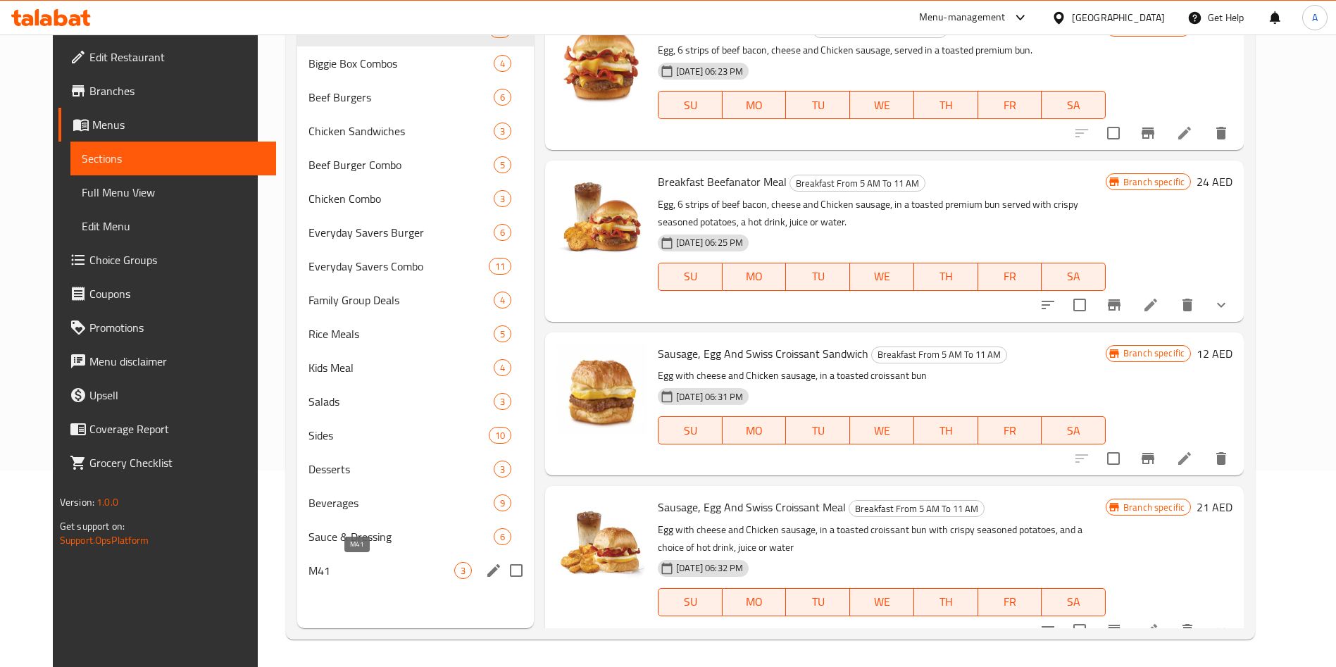
scroll to position [197, 0]
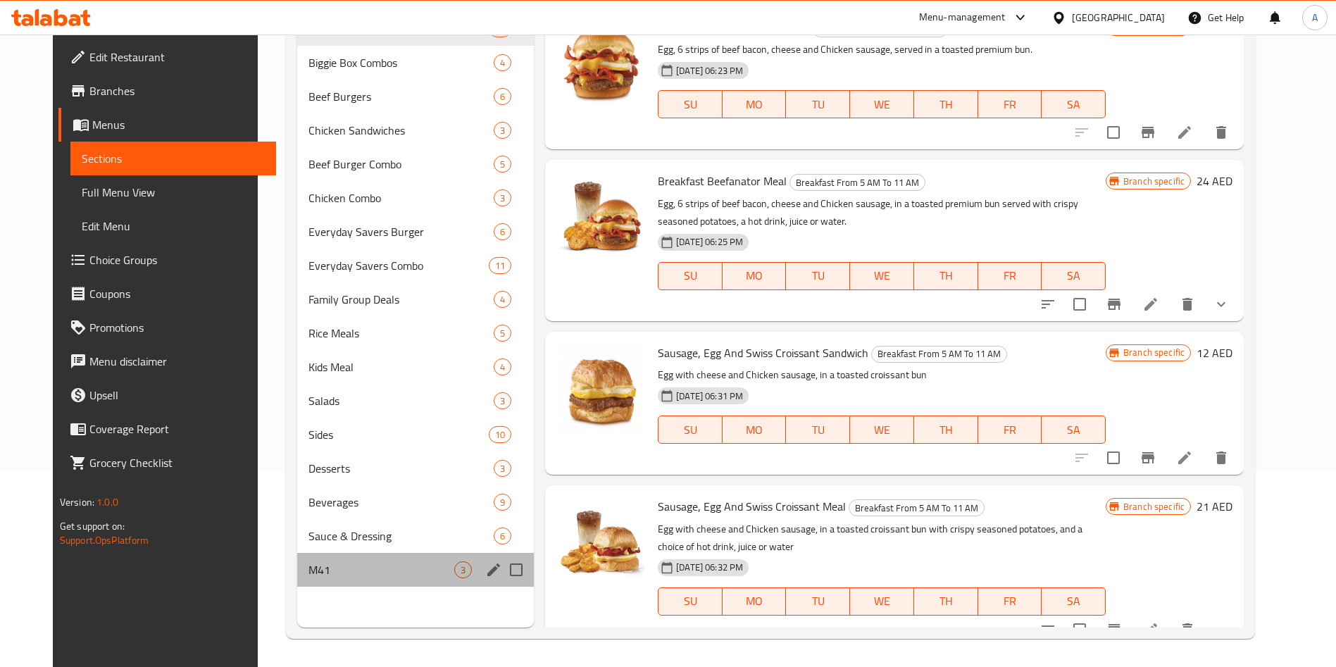
click at [328, 580] on div "M41 3" at bounding box center [415, 570] width 237 height 34
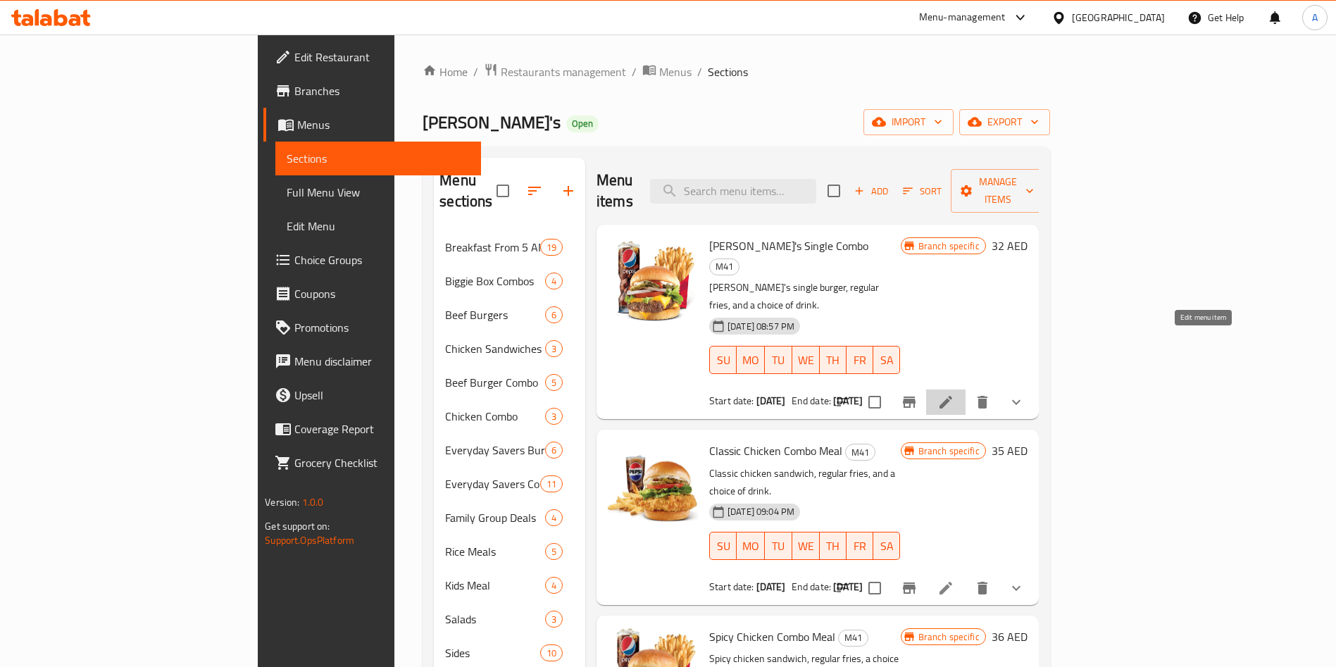
click at [954, 394] on icon at bounding box center [945, 402] width 17 height 17
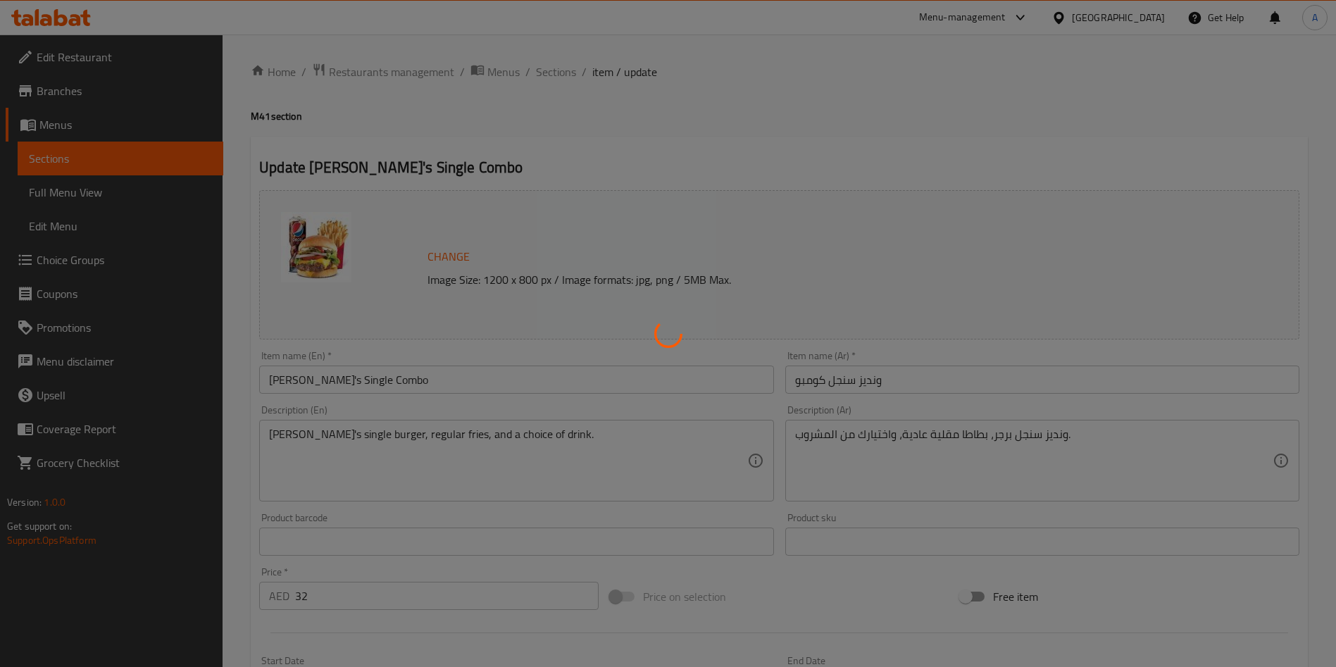
type input "اختيارات المشروبات:"
type input "1"
type input "حذف مكونات"
type input "0"
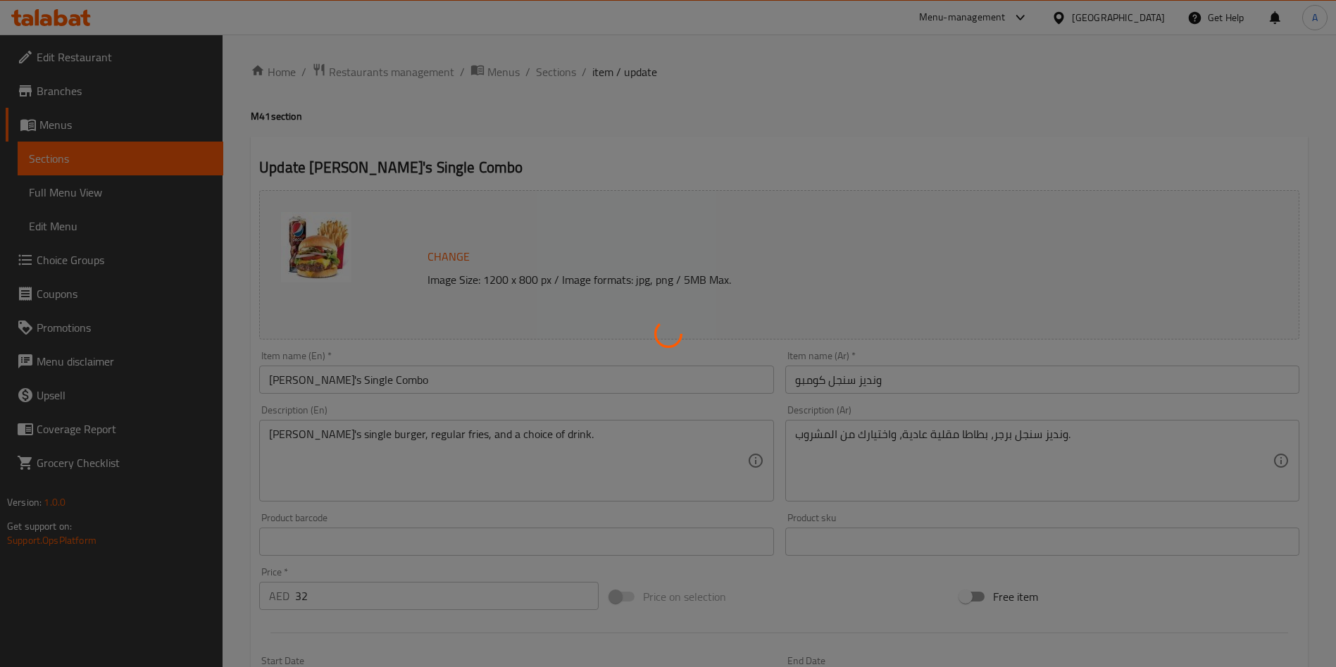
type input "0"
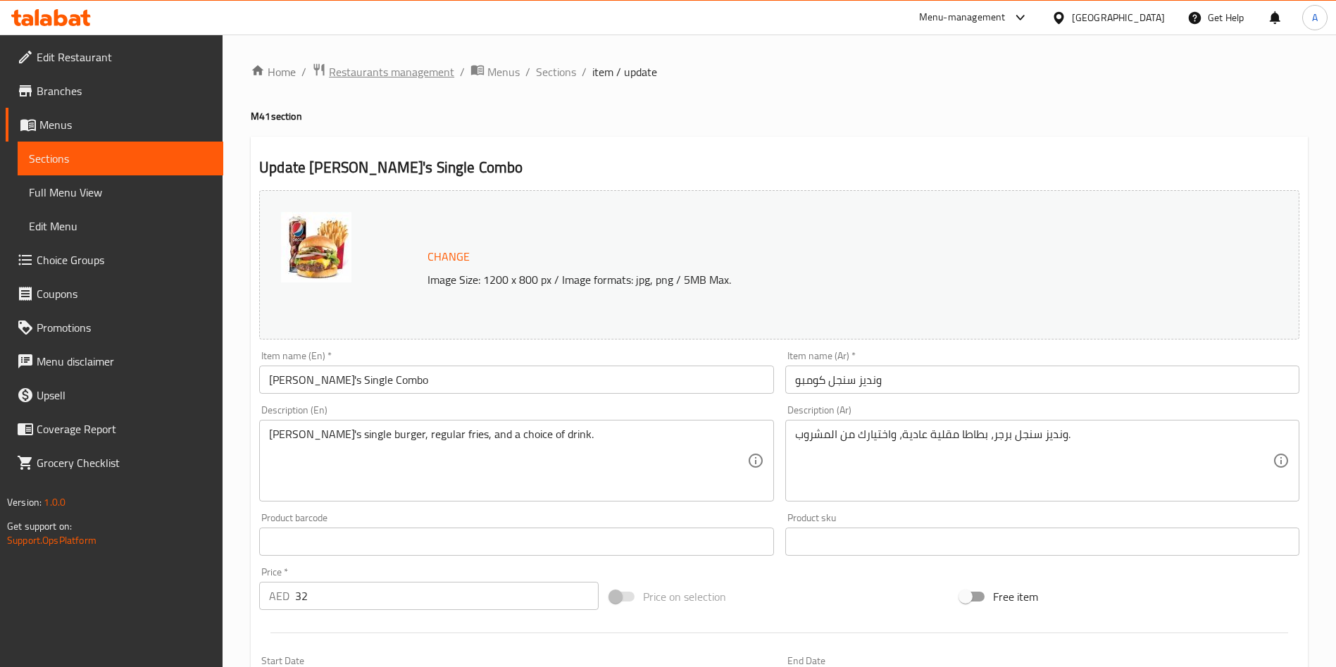
click at [439, 70] on span "Restaurants management" at bounding box center [391, 71] width 125 height 17
